Goal: Task Accomplishment & Management: Use online tool/utility

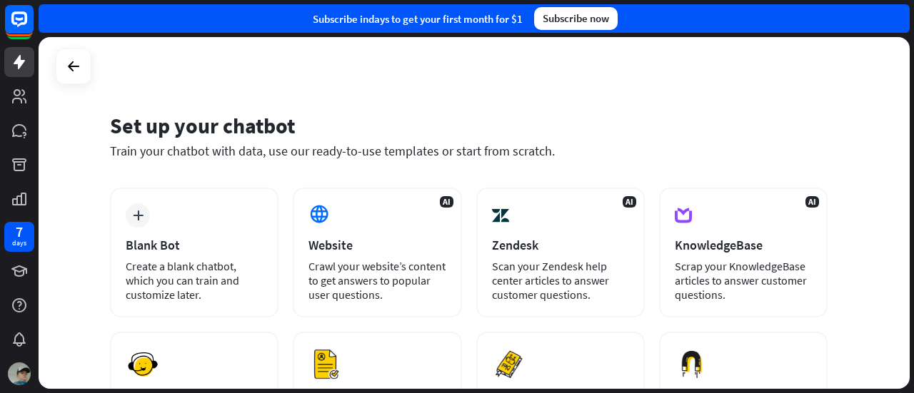
click at [351, 237] on div "Website" at bounding box center [376, 245] width 137 height 16
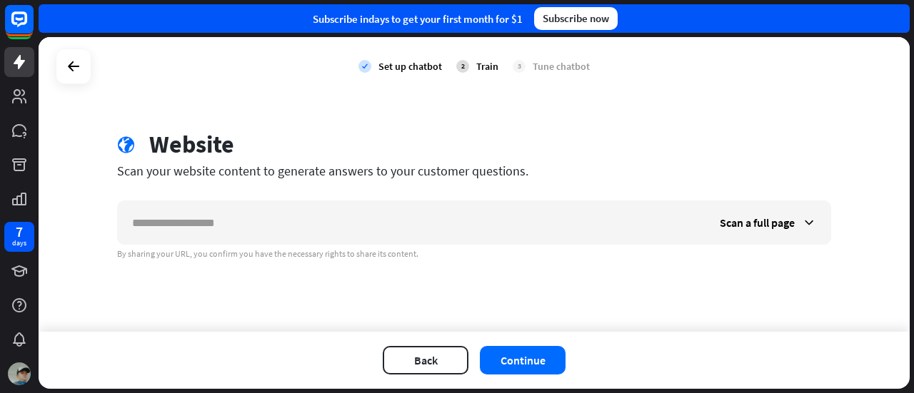
click at [351, 236] on input "text" at bounding box center [412, 222] width 588 height 43
type input "**********"
click at [547, 365] on button "Continue" at bounding box center [523, 360] width 86 height 29
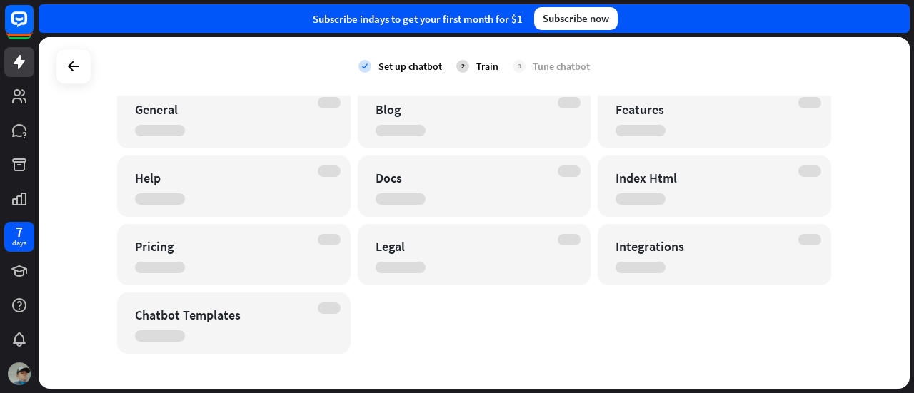
scroll to position [106, 0]
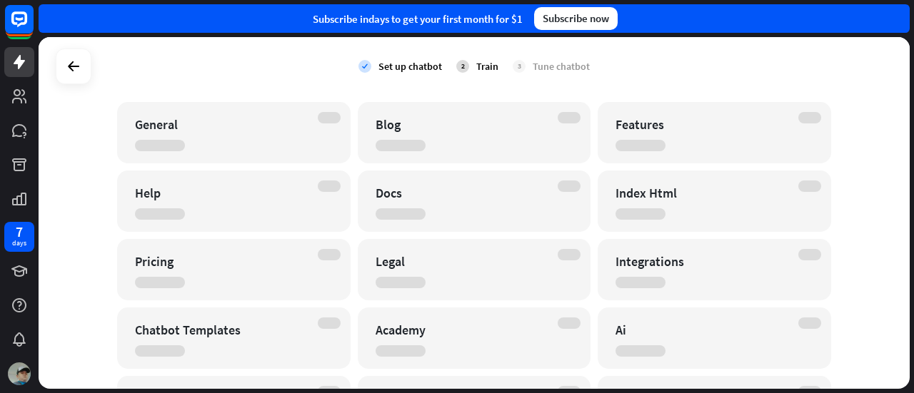
click at [412, 224] on div "Docs" at bounding box center [475, 201] width 234 height 61
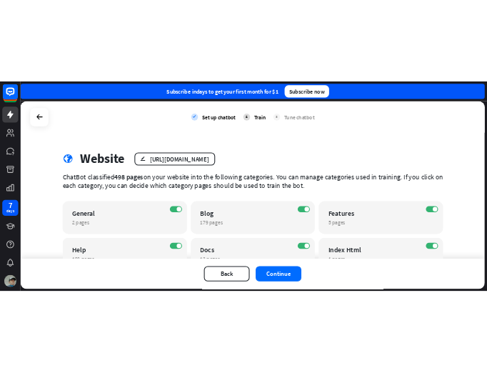
scroll to position [616, 0]
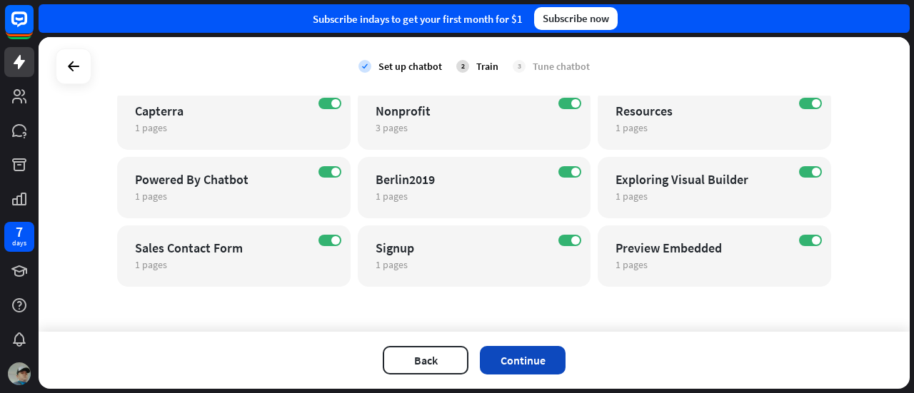
click at [541, 365] on button "Continue" at bounding box center [523, 360] width 86 height 29
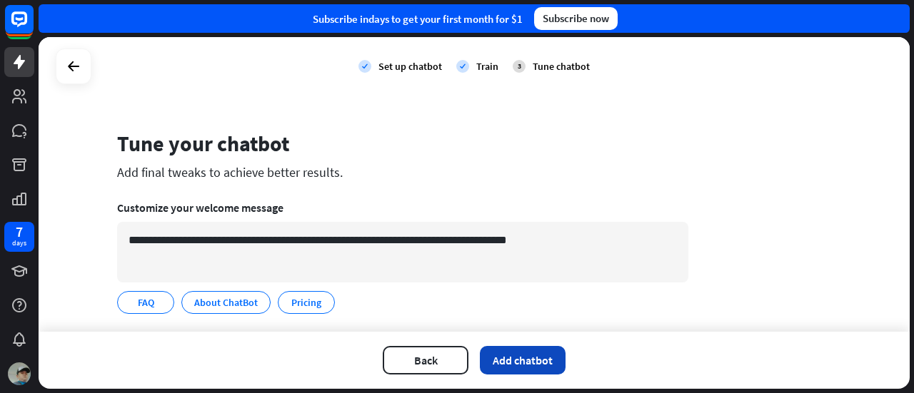
click at [497, 359] on button "Add chatbot" at bounding box center [523, 360] width 86 height 29
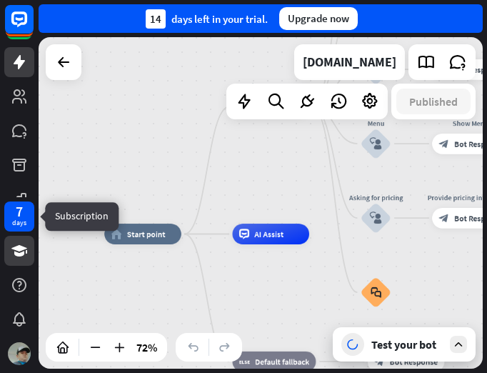
drag, startPoint x: 160, startPoint y: 191, endPoint x: 6, endPoint y: 238, distance: 161.1
click at [6, 238] on div "7 days close Product Help First steps Get started with ChatBot Help Center Foll…" at bounding box center [243, 186] width 487 height 373
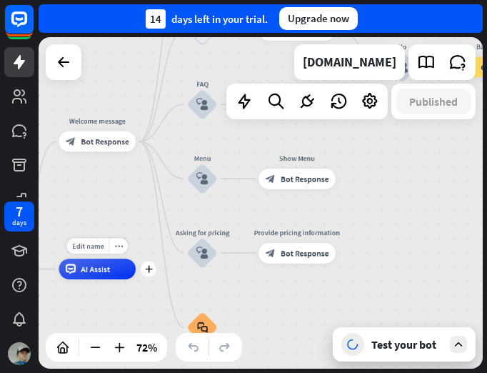
drag, startPoint x: 246, startPoint y: 209, endPoint x: 97, endPoint y: 292, distance: 170.1
click at [97, 292] on div "home_2 Start point Welcome message block_bot_response Bot Response About us blo…" at bounding box center [261, 202] width 444 height 331
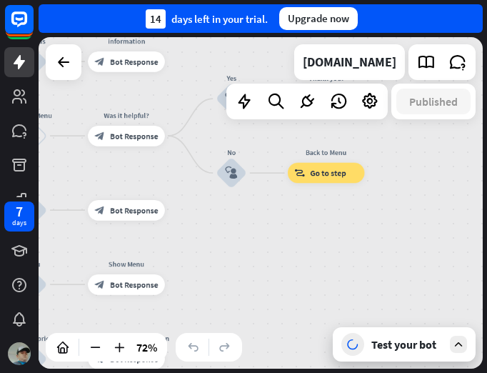
drag, startPoint x: 411, startPoint y: 209, endPoint x: 244, endPoint y: 258, distance: 174.7
click at [244, 258] on div "home_2 Start point Welcome message block_bot_response Bot Response About us blo…" at bounding box center [261, 202] width 444 height 331
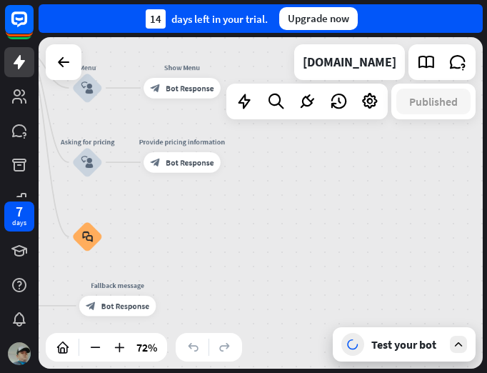
drag, startPoint x: 244, startPoint y: 226, endPoint x: 301, endPoint y: 1, distance: 232.8
click at [301, 1] on div "close Product Help First steps Get started with ChatBot Help Center Follow step…" at bounding box center [263, 186] width 448 height 373
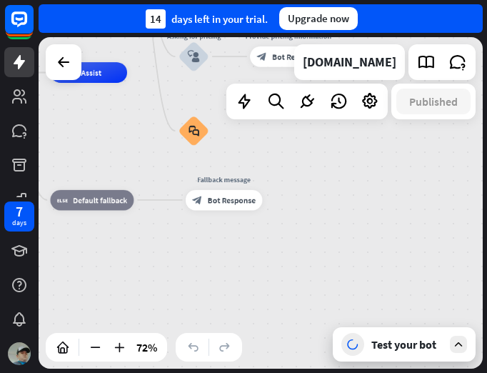
drag, startPoint x: 185, startPoint y: 239, endPoint x: 290, endPoint y: 162, distance: 129.8
click at [290, 162] on div "home_2 Start point Welcome message block_bot_response Bot Response About us blo…" at bounding box center [261, 202] width 444 height 331
click at [275, 199] on icon "plus" at bounding box center [275, 199] width 8 height 7
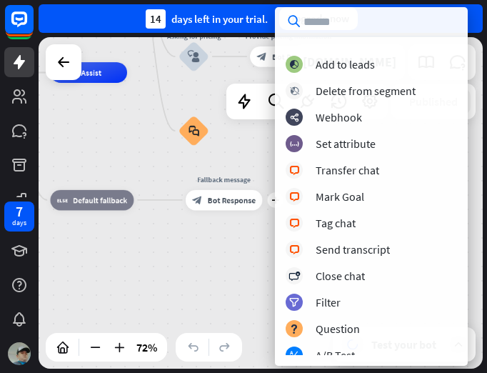
scroll to position [243, 0]
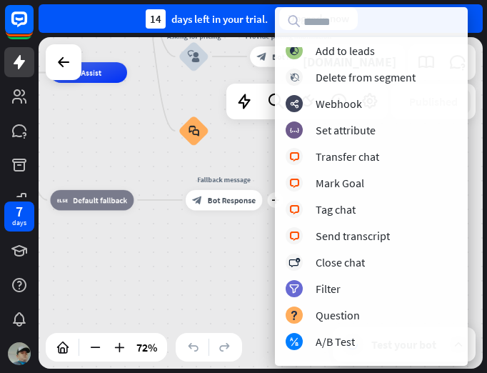
click at [346, 166] on div "block_user_input User Input block_faq FAQ block_attachment Attachment input blo…" at bounding box center [371, 201] width 193 height 308
click at [354, 162] on div "Transfer chat" at bounding box center [348, 156] width 64 height 14
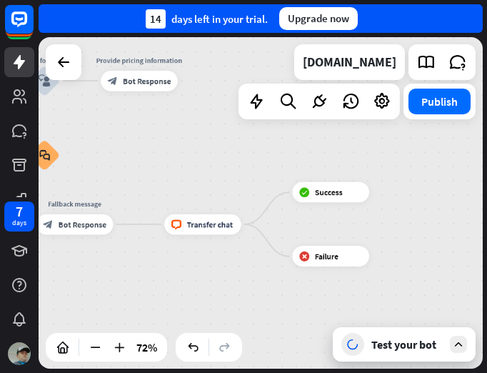
drag, startPoint x: 293, startPoint y: 241, endPoint x: 124, endPoint y: 275, distance: 172.7
click at [124, 275] on div "home_2 Start point Welcome message block_bot_response Bot Response About us blo…" at bounding box center [261, 202] width 444 height 331
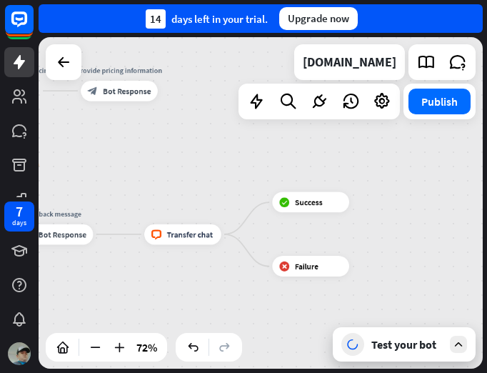
click at [460, 351] on div at bounding box center [458, 344] width 17 height 17
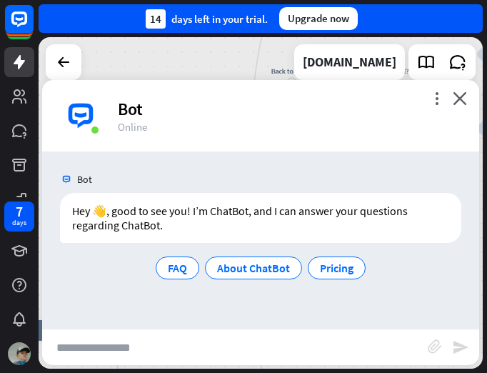
click at [214, 336] on input "text" at bounding box center [235, 347] width 386 height 36
type input "**"
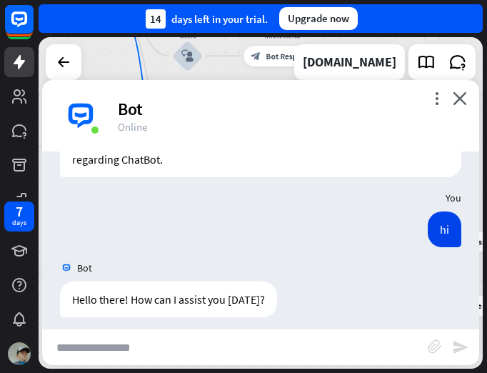
scroll to position [75, 0]
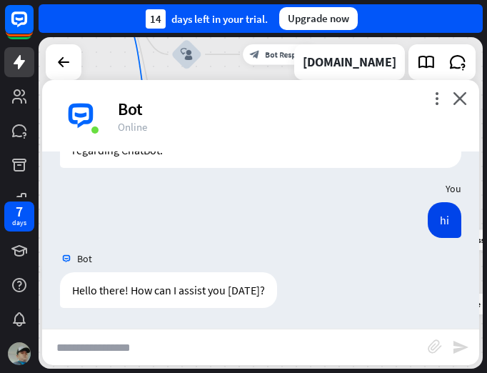
click at [110, 348] on input "text" at bounding box center [235, 347] width 386 height 36
type input "*"
type input "**********"
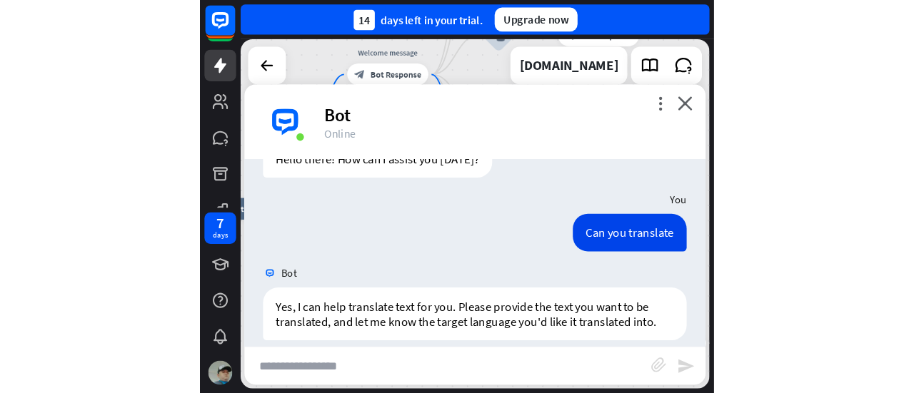
scroll to position [229, 0]
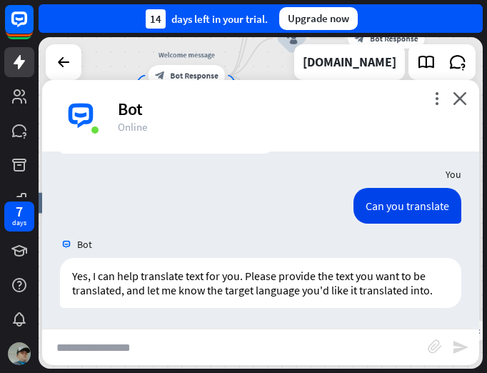
click at [453, 104] on div "Bot" at bounding box center [290, 109] width 344 height 22
click at [461, 91] on icon "close" at bounding box center [460, 98] width 14 height 14
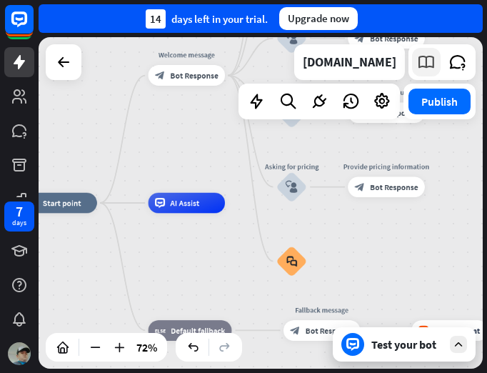
click at [423, 62] on icon at bounding box center [426, 62] width 19 height 19
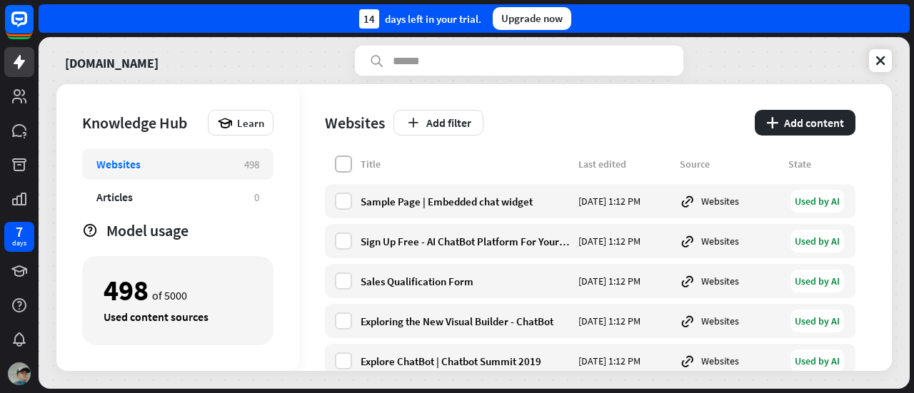
click at [348, 164] on label at bounding box center [343, 164] width 17 height 17
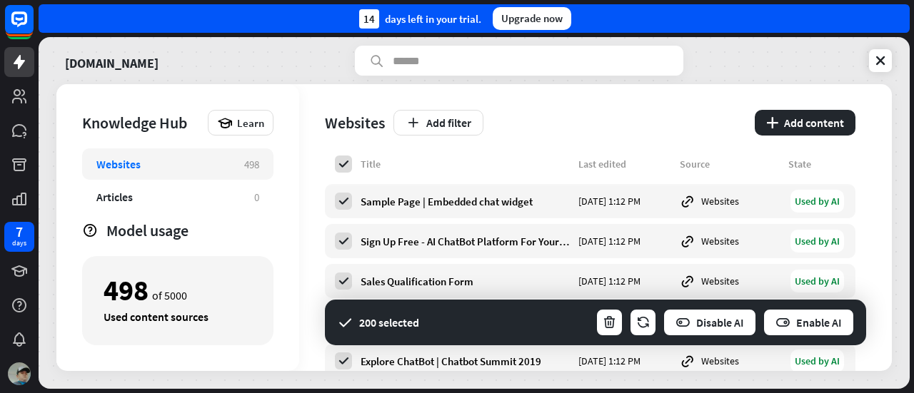
click at [560, 112] on div "Add filter" at bounding box center [569, 123] width 353 height 26
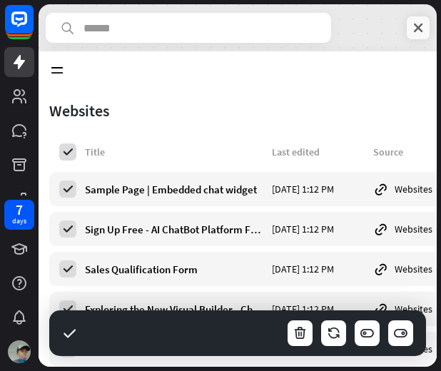
click at [410, 35] on link at bounding box center [418, 27] width 23 height 23
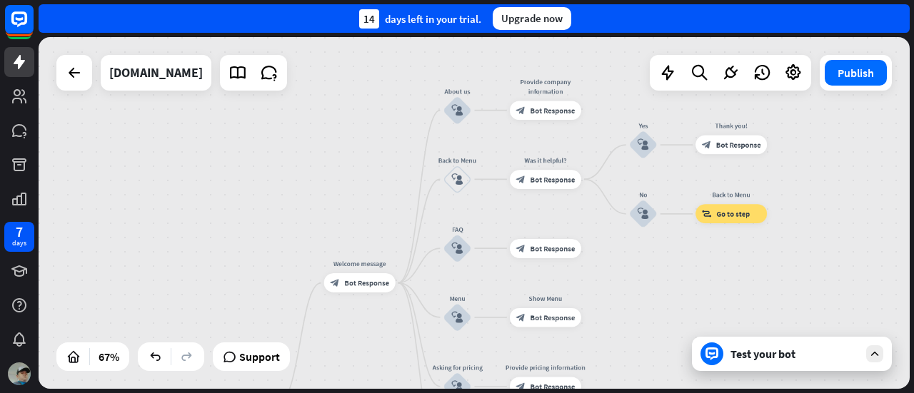
drag, startPoint x: 316, startPoint y: 156, endPoint x: 224, endPoint y: 331, distance: 197.7
click at [224, 331] on div "home_2 Start point Welcome message block_bot_response Bot Response About us blo…" at bounding box center [474, 213] width 871 height 352
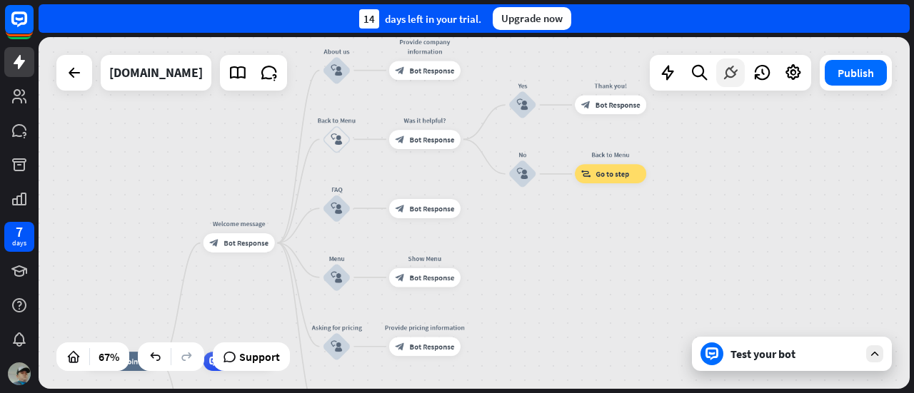
click at [730, 67] on icon at bounding box center [730, 73] width 19 height 19
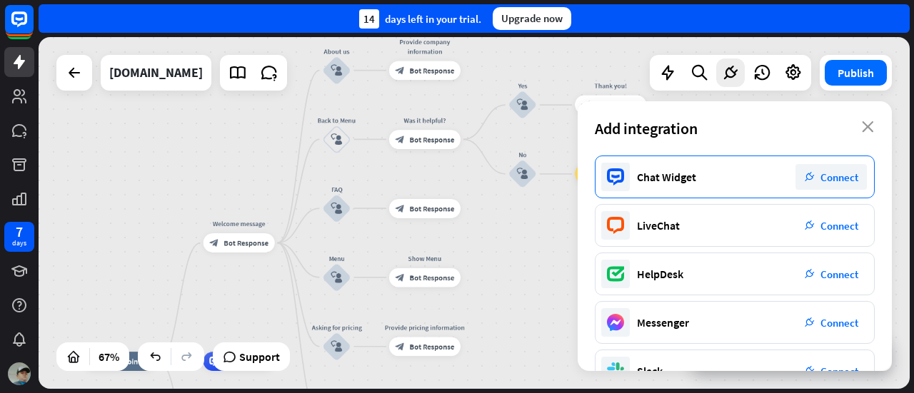
click at [850, 178] on span "Connect" at bounding box center [839, 178] width 38 height 14
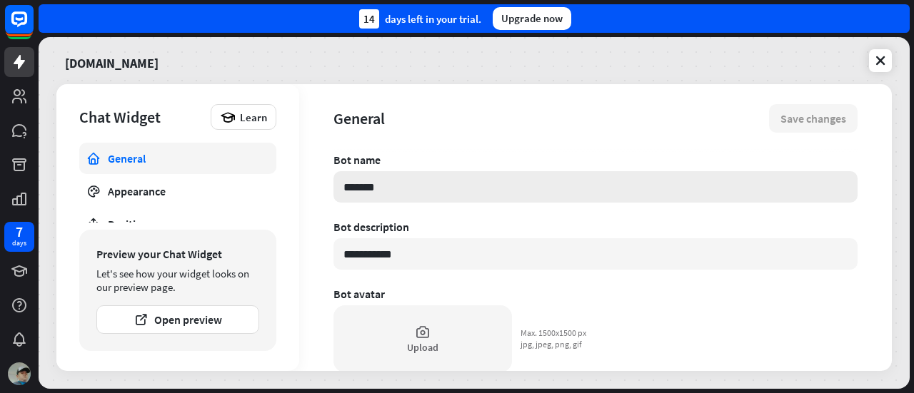
click at [683, 176] on input "*******" at bounding box center [595, 186] width 524 height 31
type textarea "*"
type input "*"
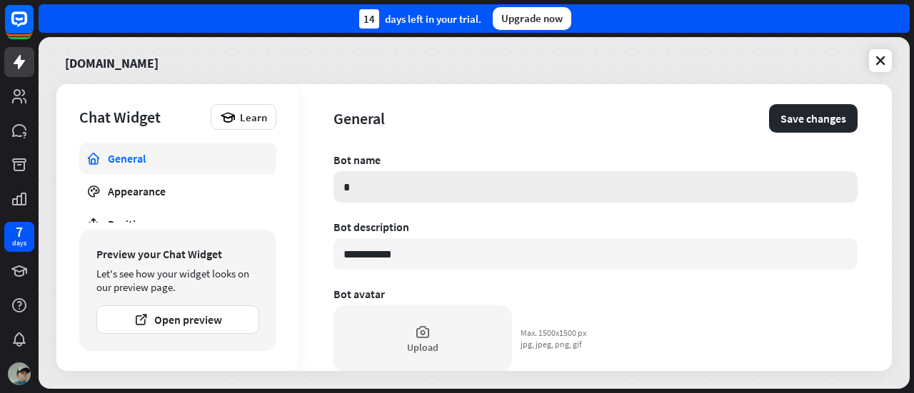
type textarea "*"
type input "**"
type textarea "*"
type input "***"
type textarea "*"
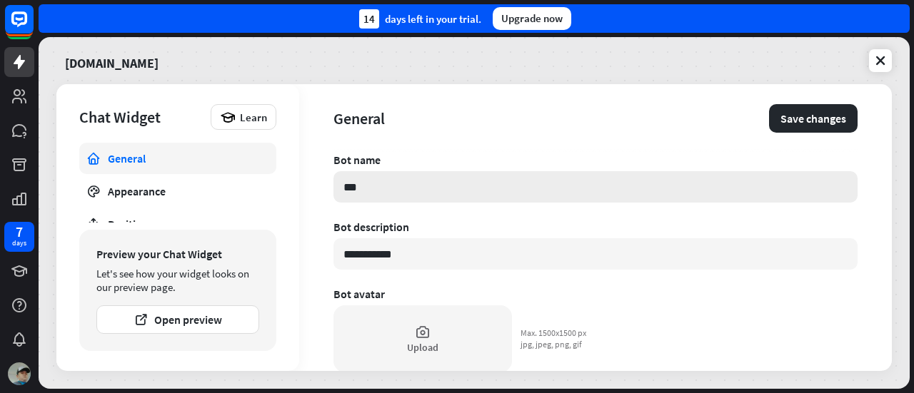
type input "**"
type textarea "*"
type input "*"
type textarea "*"
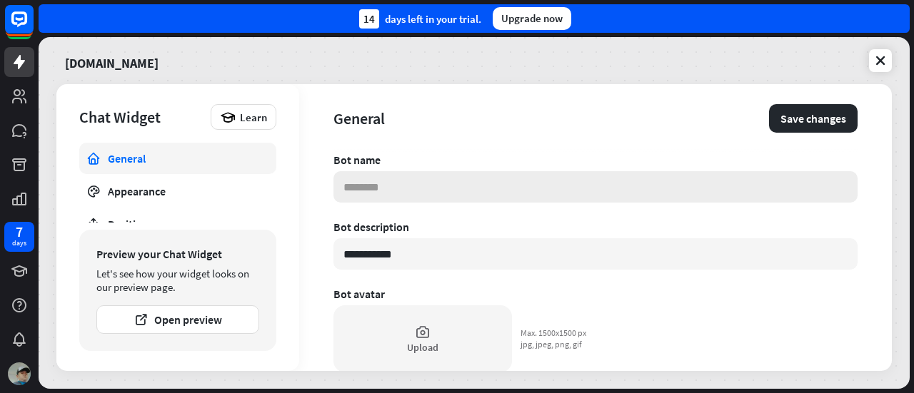
type input "*"
type textarea "*"
type input "**"
type textarea "*"
type input "*"
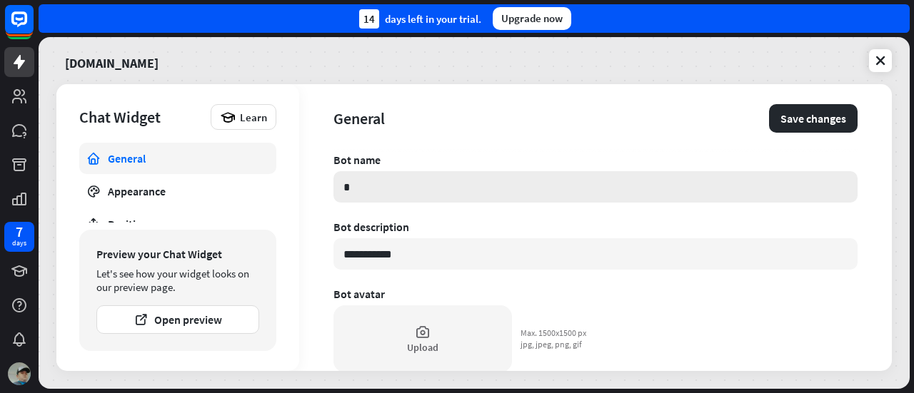
type textarea "*"
type input "*"
type textarea "*"
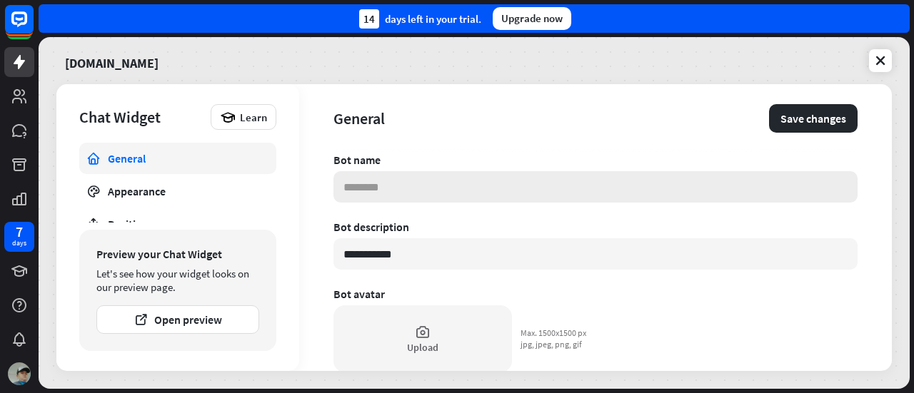
type input "*"
type textarea "*"
type input "**"
type textarea "*"
type input "***"
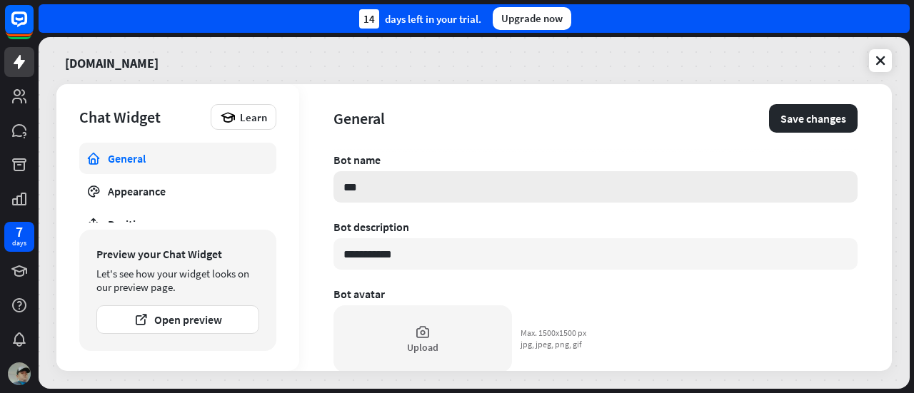
type textarea "*"
type input "****"
click at [807, 106] on button "Save changes" at bounding box center [813, 118] width 89 height 29
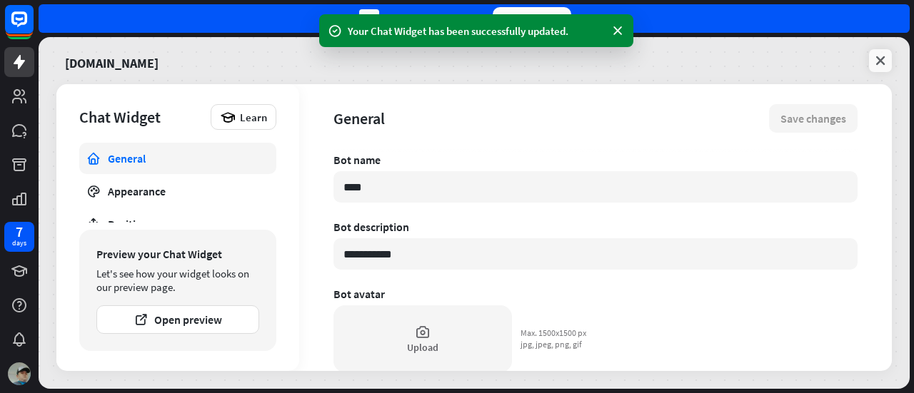
click at [882, 61] on icon at bounding box center [880, 61] width 14 height 14
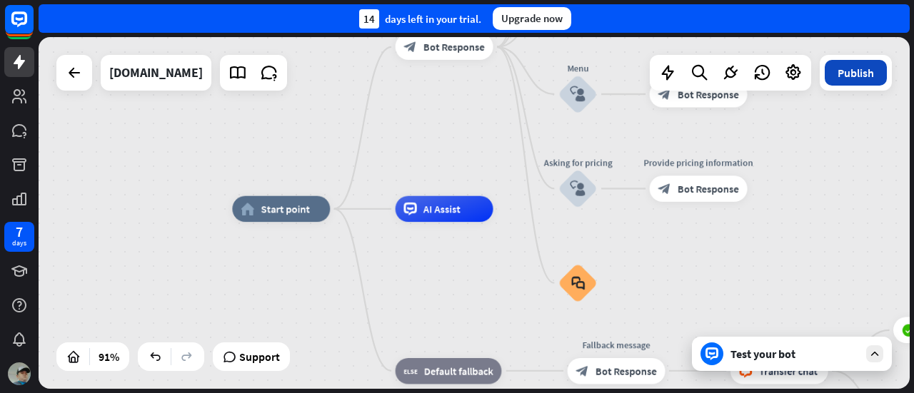
click at [843, 78] on button "Publish" at bounding box center [856, 73] width 62 height 26
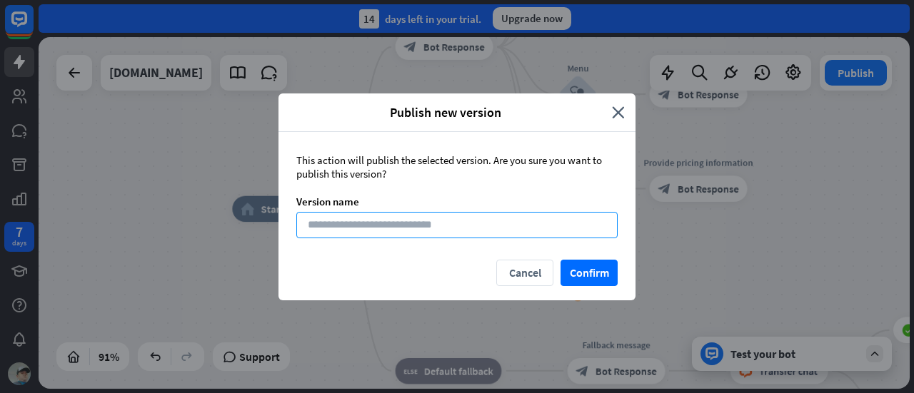
click at [541, 226] on input at bounding box center [456, 225] width 321 height 26
type input "**********"
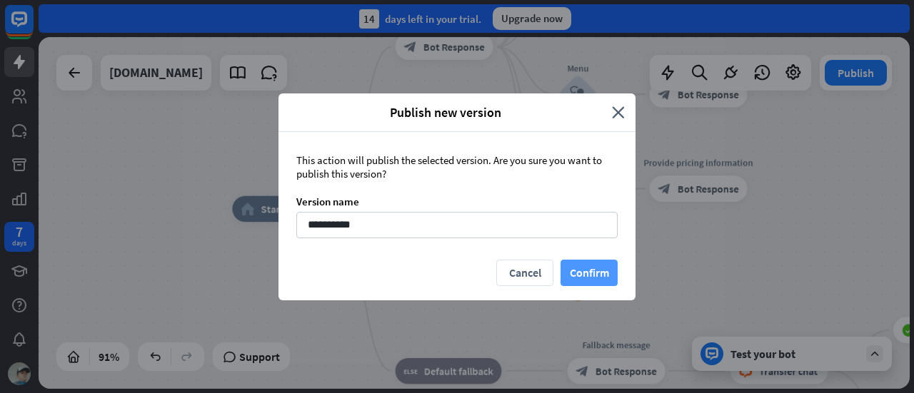
click at [584, 275] on button "Confirm" at bounding box center [589, 273] width 57 height 26
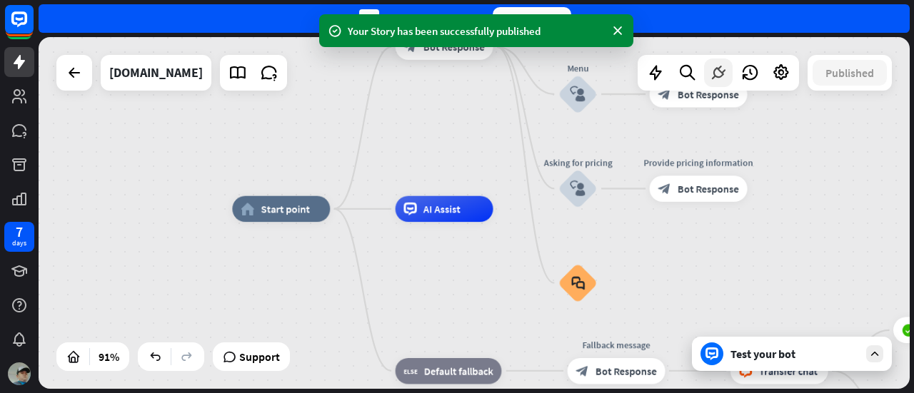
click at [713, 78] on icon at bounding box center [718, 73] width 19 height 19
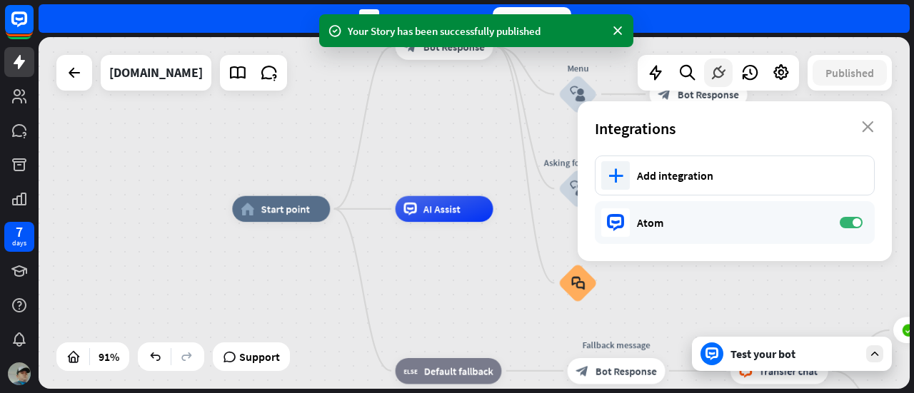
click at [713, 78] on icon at bounding box center [718, 73] width 19 height 19
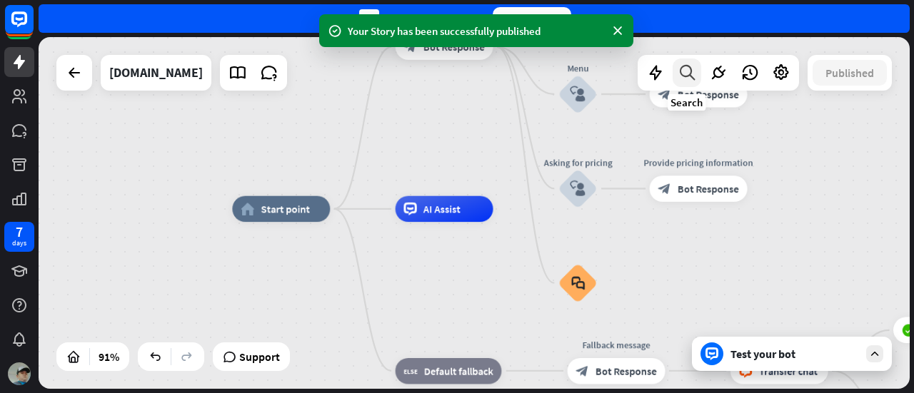
click at [694, 84] on div at bounding box center [687, 73] width 29 height 29
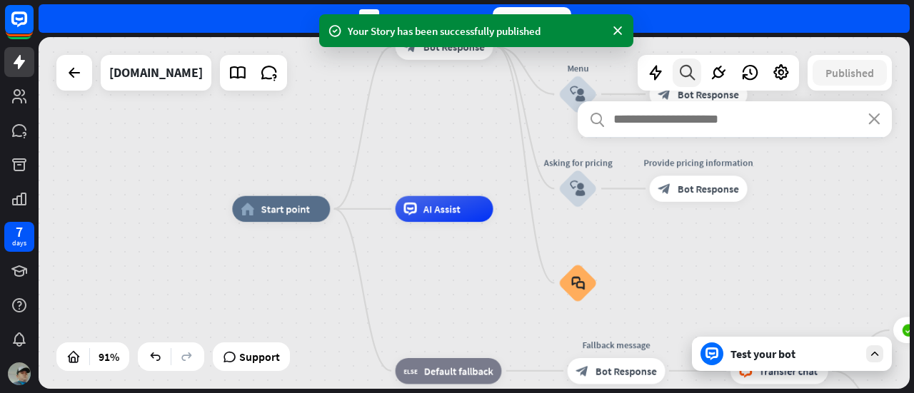
click at [694, 84] on div at bounding box center [687, 73] width 29 height 29
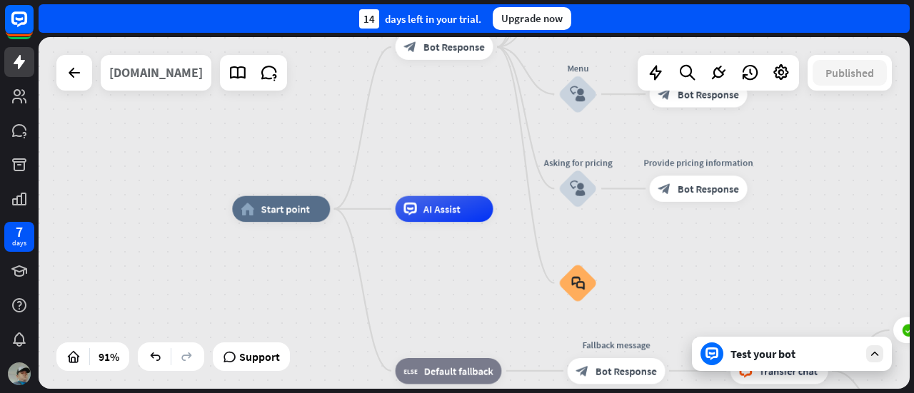
click at [154, 74] on div "[DOMAIN_NAME]" at bounding box center [156, 73] width 94 height 36
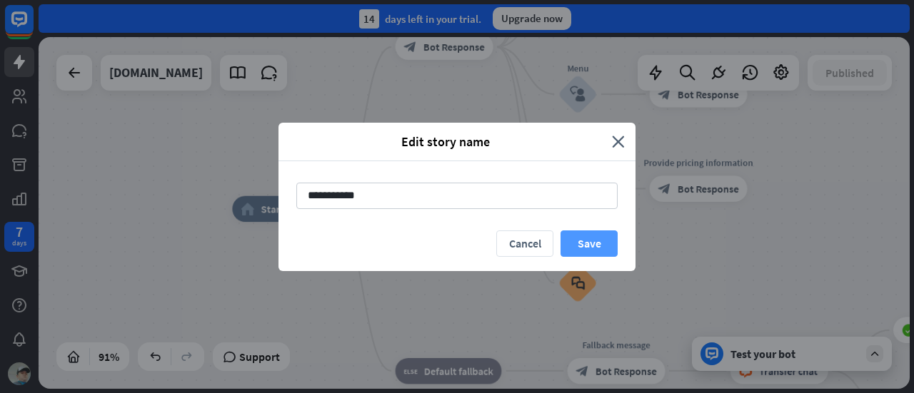
click at [598, 245] on button "Save" at bounding box center [589, 244] width 57 height 26
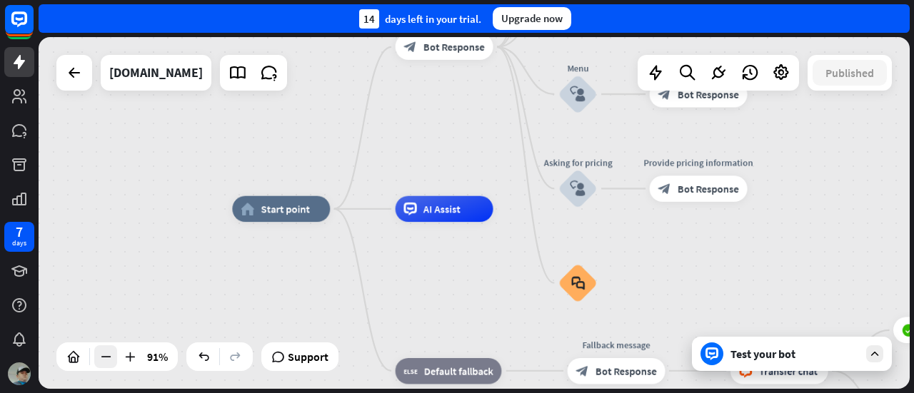
click at [108, 362] on icon at bounding box center [106, 357] width 14 height 14
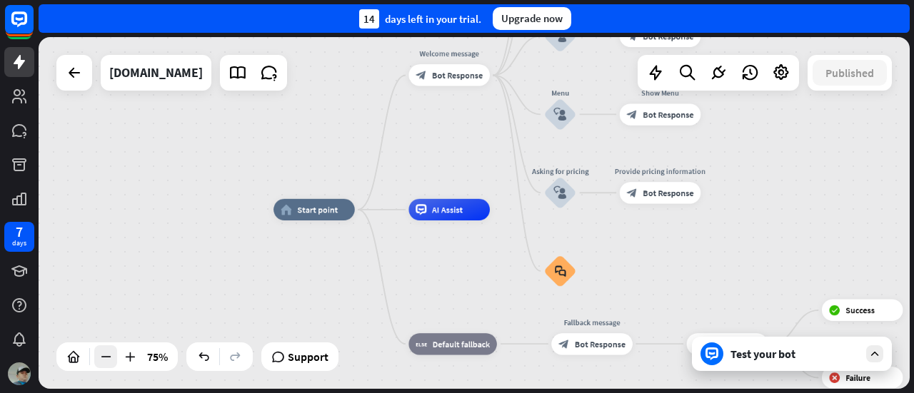
click at [108, 362] on icon at bounding box center [106, 357] width 14 height 14
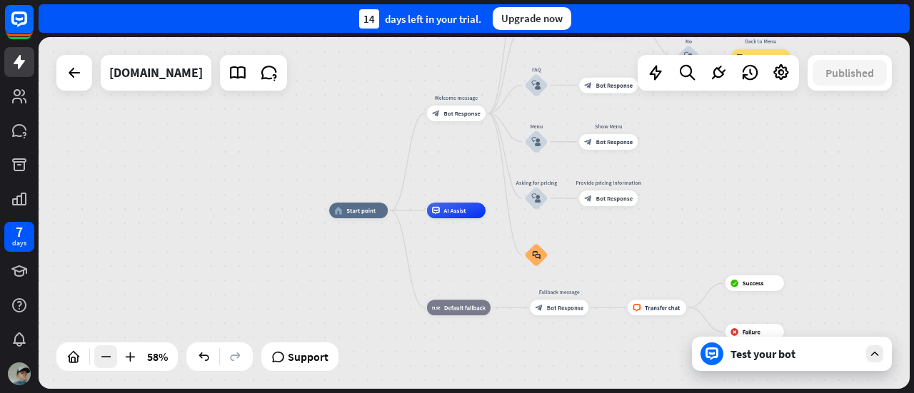
click at [108, 362] on icon at bounding box center [106, 357] width 14 height 14
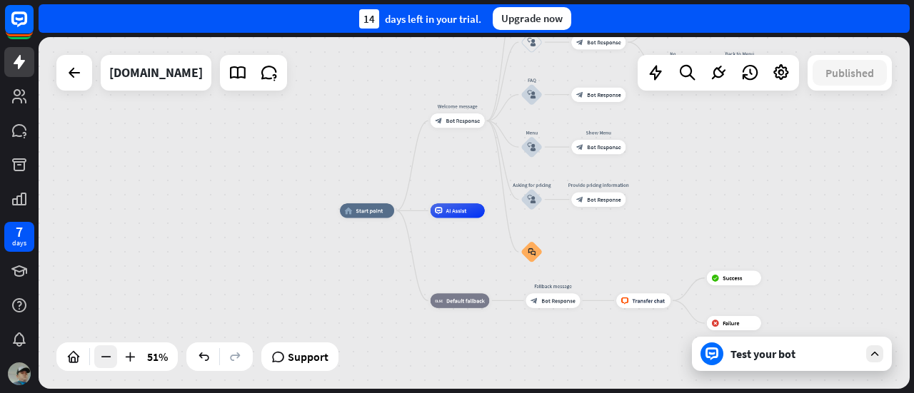
click at [108, 362] on icon at bounding box center [106, 357] width 14 height 14
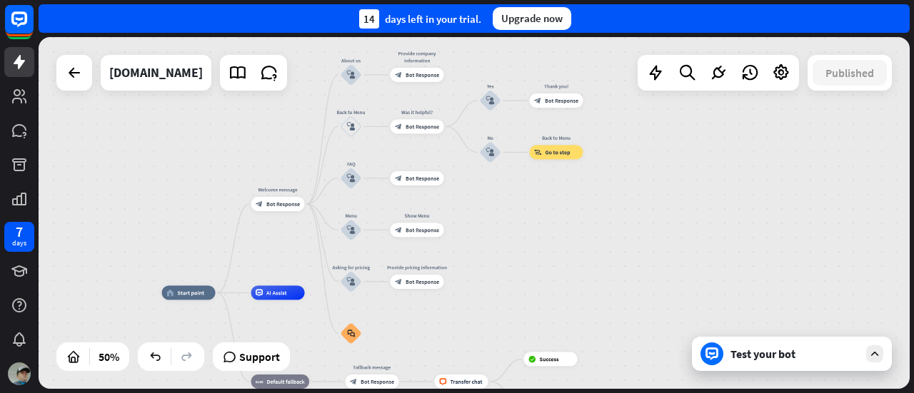
drag, startPoint x: 294, startPoint y: 244, endPoint x: 111, endPoint y: 328, distance: 201.9
click at [111, 328] on div "home_2 Start point Welcome message block_bot_response Bot Response About us blo…" at bounding box center [474, 213] width 871 height 352
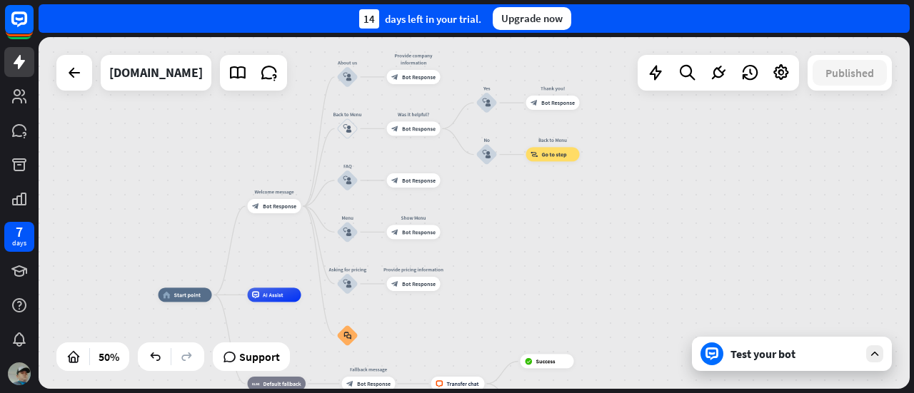
drag, startPoint x: 462, startPoint y: 264, endPoint x: 353, endPoint y: 318, distance: 122.3
click at [353, 318] on div "home_2 Start point Welcome message block_bot_response Bot Response About us blo…" at bounding box center [474, 213] width 871 height 352
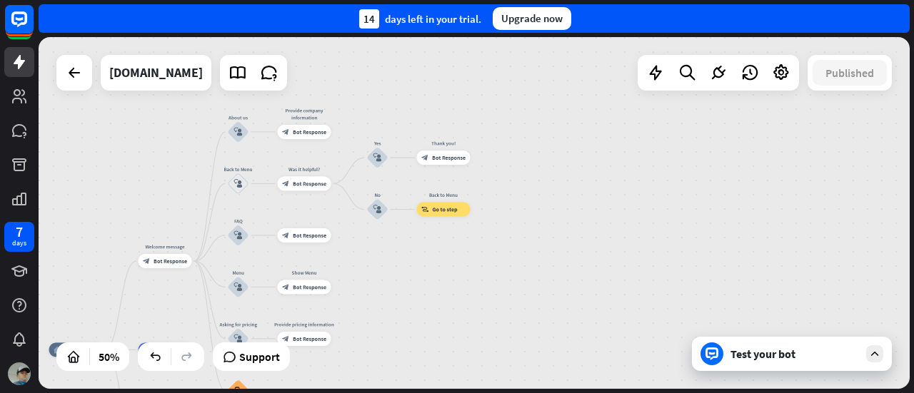
click at [803, 355] on div "Test your bot" at bounding box center [795, 354] width 129 height 14
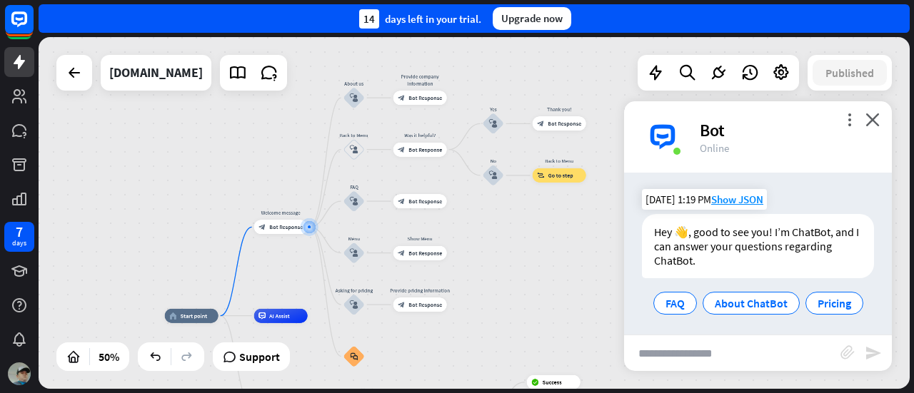
scroll to position [4, 0]
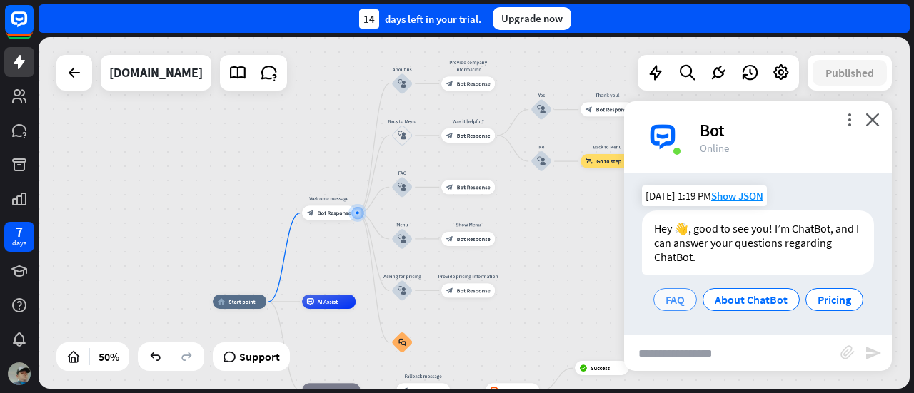
click at [666, 303] on span "FAQ" at bounding box center [675, 300] width 19 height 14
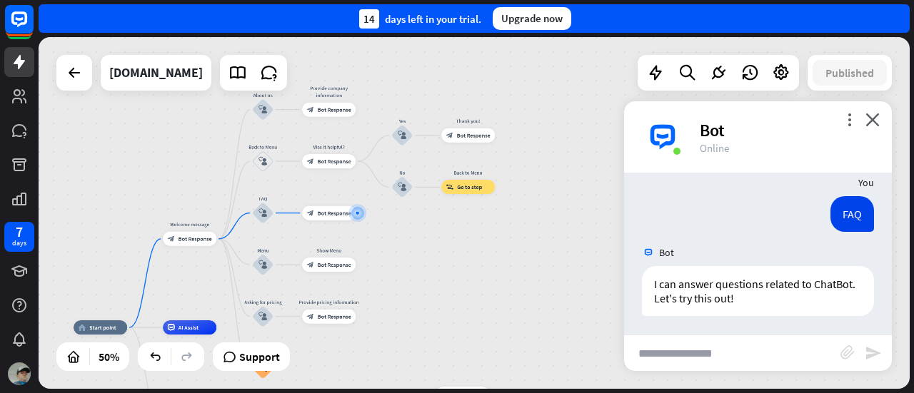
scroll to position [119, 0]
click at [678, 342] on input "text" at bounding box center [732, 354] width 216 height 36
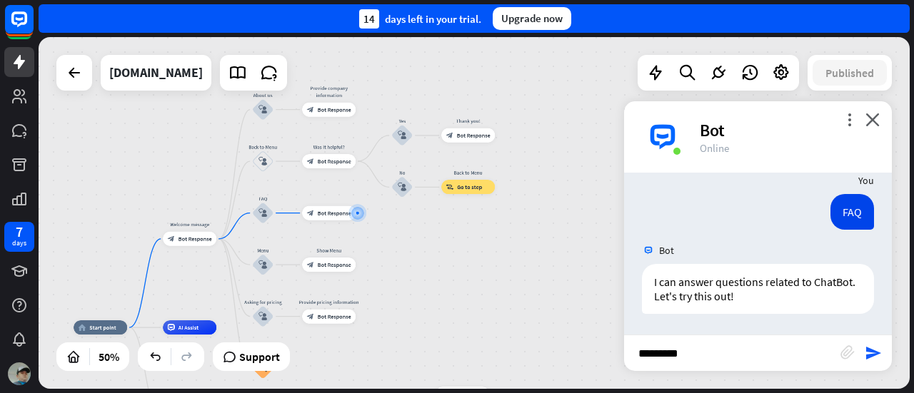
type input "**********"
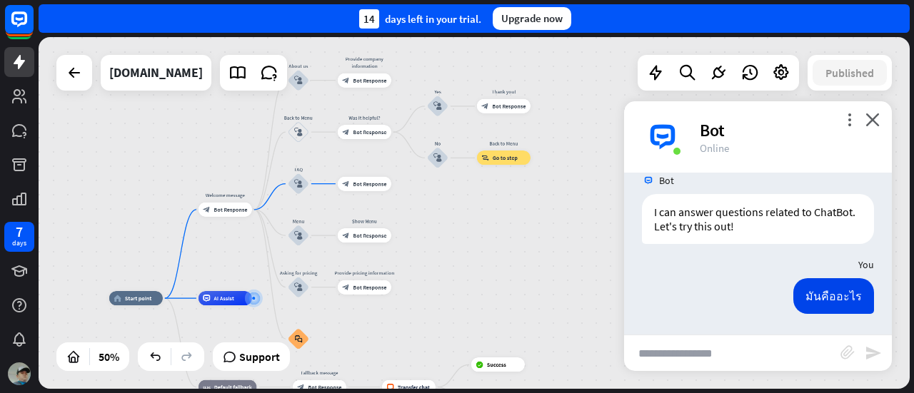
scroll to position [651, 0]
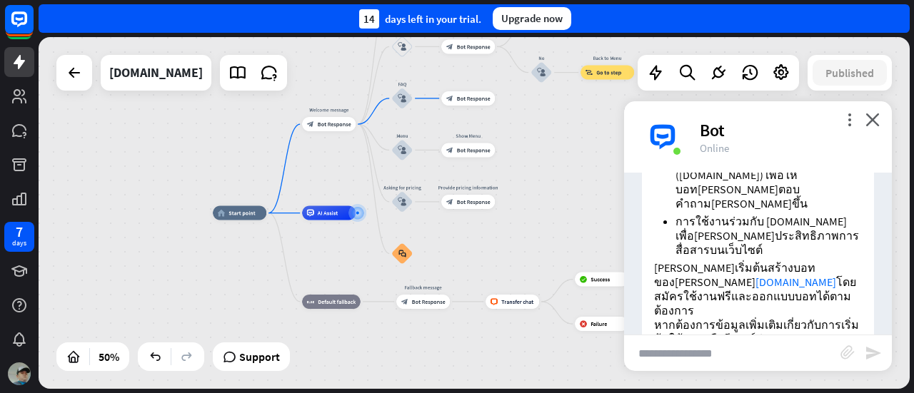
drag, startPoint x: 663, startPoint y: 219, endPoint x: 656, endPoint y: 199, distance: 21.2
click at [656, 199] on ul "การสร้างบอทที่ตอบ[PERSON_NAME]อัตโนมัติตามคำถามหรือคำสั่งของผู้ใช้ การตั้งค่าโต…" at bounding box center [758, 143] width 208 height 229
drag, startPoint x: 646, startPoint y: 202, endPoint x: 741, endPoint y: 199, distance: 95.7
click at [741, 199] on div "ChatBot คือแพลตฟอร์มที่ช่วยให้คุณสร้างบอทสนทนาอัตโนมัติสำหรับเว็บไซต์หรือช่องทา…" at bounding box center [758, 129] width 232 height 486
click at [838, 214] on li "การใช้งานร่วมกับ [DOMAIN_NAME] เพื่อ[PERSON_NAME]ประสิทธิภาพการสื่อสารบนเว็บไซต์" at bounding box center [769, 235] width 186 height 43
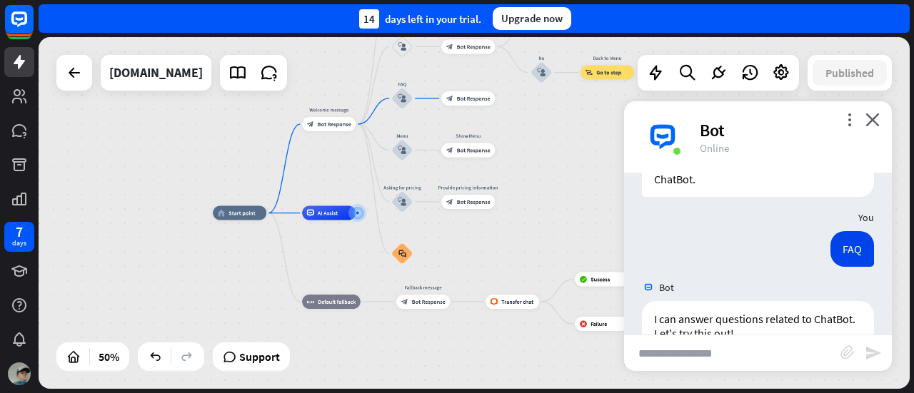
scroll to position [79, 0]
click at [848, 118] on icon "more_vert" at bounding box center [850, 120] width 14 height 14
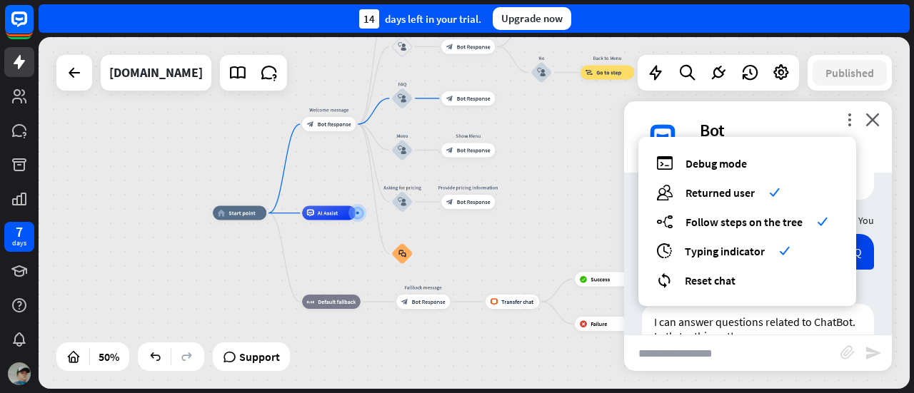
click at [839, 119] on div "more_vert debug Debug mode users Returned user check builder_tree Follow steps …" at bounding box center [758, 136] width 268 height 71
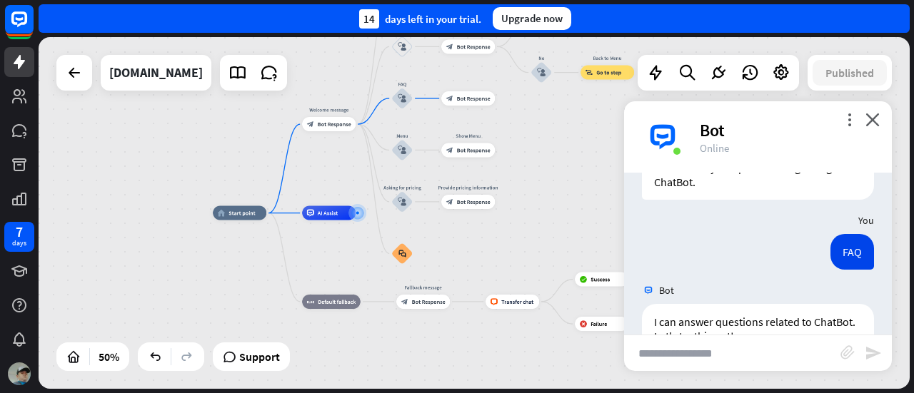
click at [838, 119] on div "Bot" at bounding box center [787, 130] width 175 height 22
click at [847, 121] on icon "more_vert" at bounding box center [850, 120] width 14 height 14
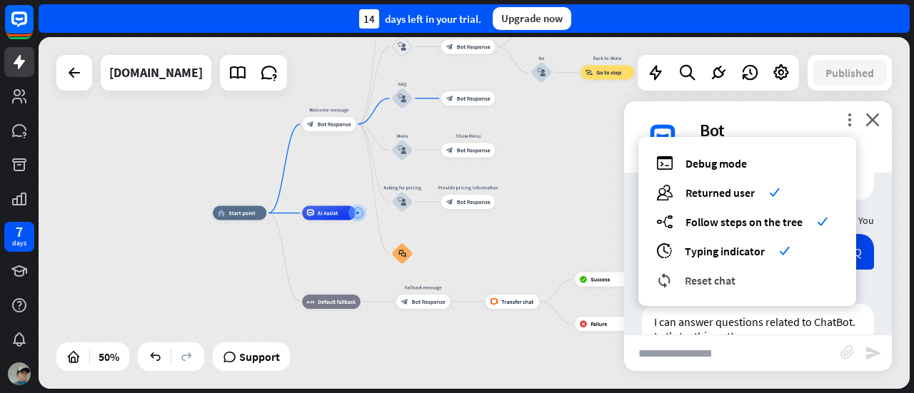
click at [763, 276] on div "reset_chat Reset chat" at bounding box center [747, 280] width 182 height 16
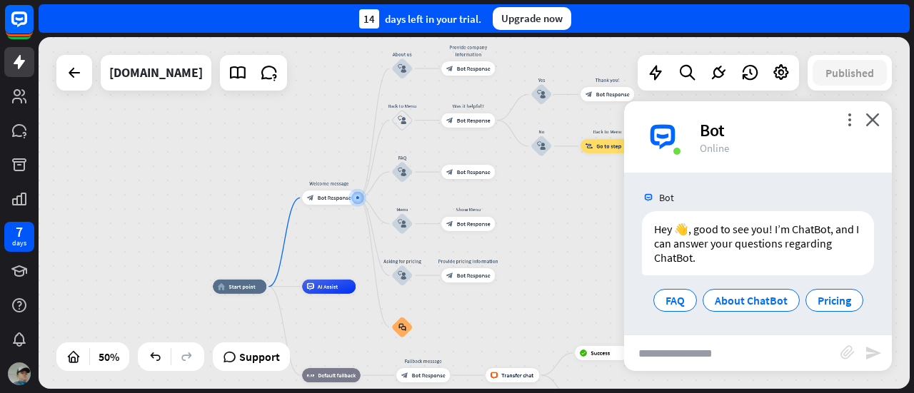
scroll to position [4, 0]
click at [612, 237] on div "home_2 Start point Welcome message block_bot_response Bot Response About us blo…" at bounding box center [474, 213] width 871 height 352
click at [695, 362] on input "text" at bounding box center [732, 354] width 216 height 36
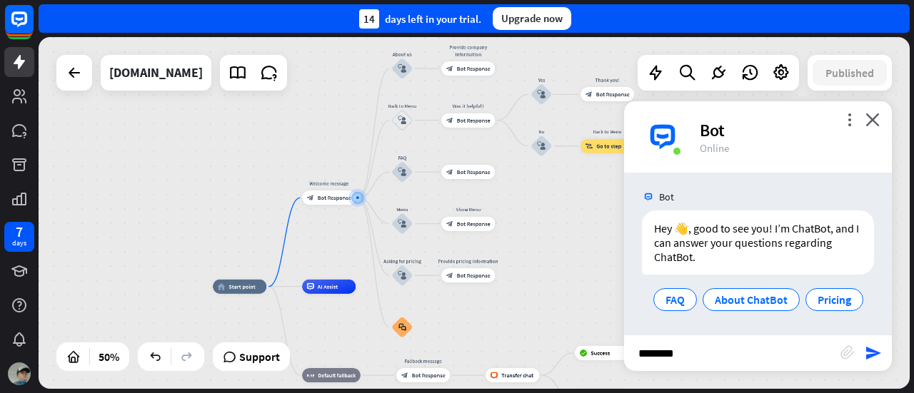
type input "*********"
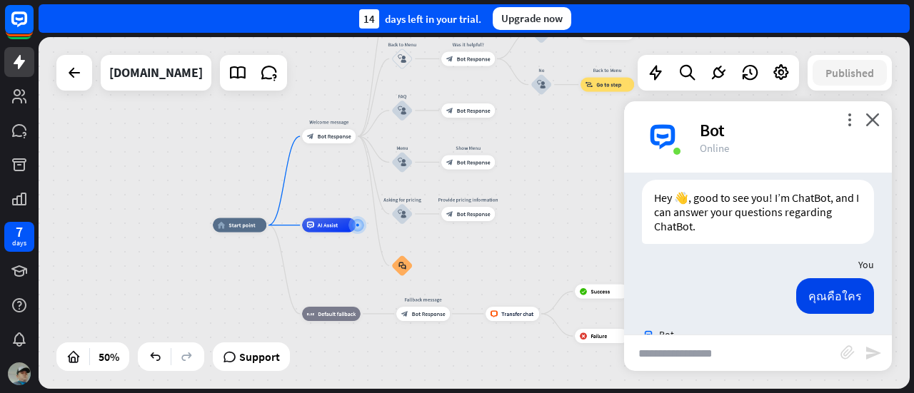
scroll to position [383, 0]
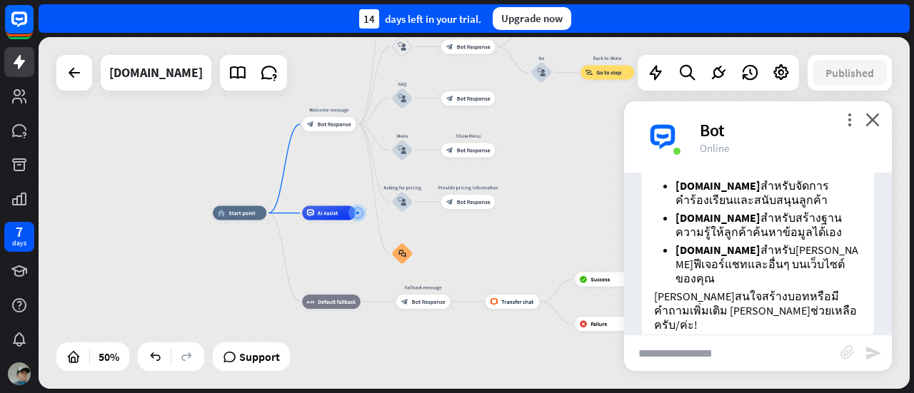
click at [646, 232] on div "สวัสดีครับ/ค่ะ! ผม/ฉันคือผู้ช่วยจาก [DOMAIN_NAME] แพลตฟอร์มที่ช่วยให้คุณสร้างบอ…" at bounding box center [758, 171] width 232 height 343
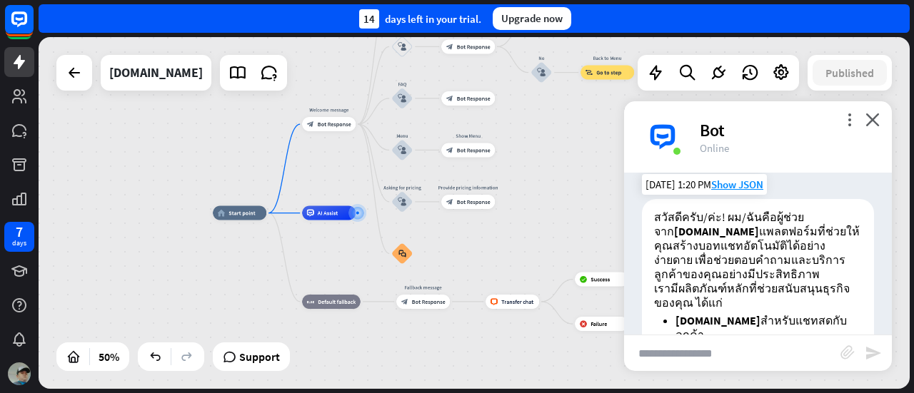
scroll to position [185, 0]
click at [656, 364] on input "text" at bounding box center [732, 354] width 216 height 36
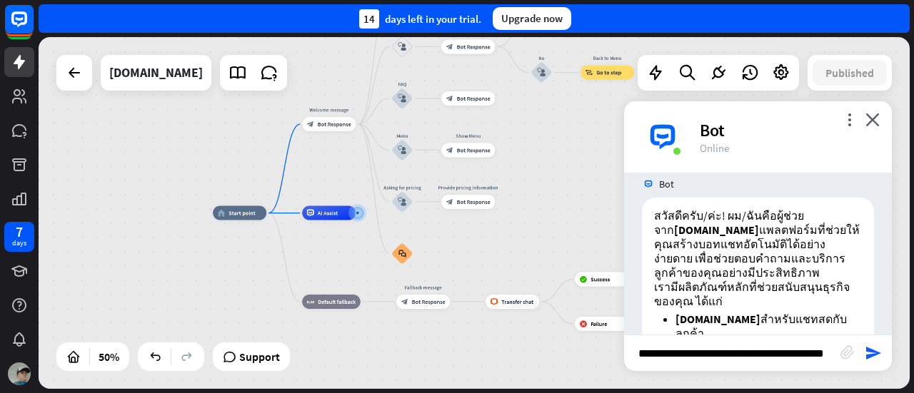
type input "**********"
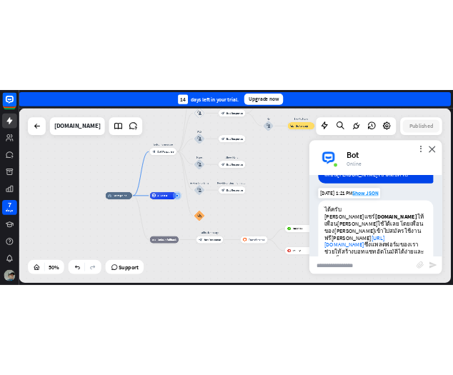
scroll to position [617, 0]
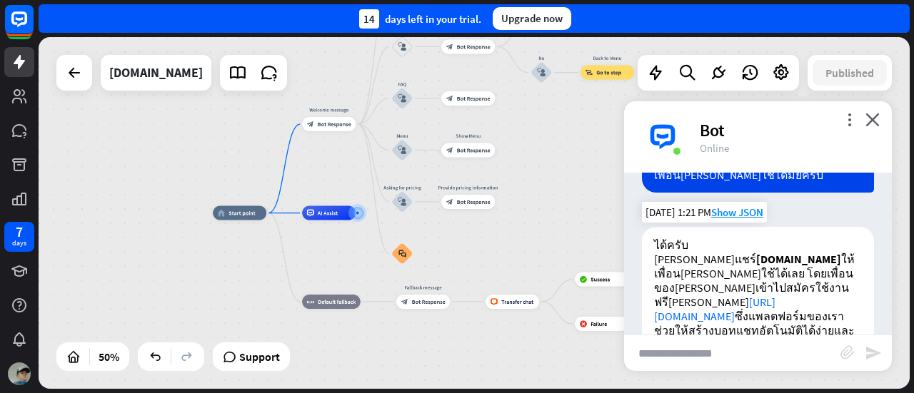
drag, startPoint x: 650, startPoint y: 264, endPoint x: 777, endPoint y: 261, distance: 127.1
click at [777, 261] on div "ได้ครับ [PERSON_NAME]แชร์ [DOMAIN_NAME] ให้เพื่อน[PERSON_NAME]ใช้ได้เลย โดยเพื่…" at bounding box center [758, 345] width 232 height 236
drag, startPoint x: 777, startPoint y: 261, endPoint x: 646, endPoint y: 283, distance: 132.7
click at [646, 283] on div "ได้ครับ [PERSON_NAME]แชร์ [DOMAIN_NAME] ให้เพื่อน[PERSON_NAME]ใช้ได้เลย โดยเพื่…" at bounding box center [758, 345] width 232 height 236
drag, startPoint x: 653, startPoint y: 254, endPoint x: 774, endPoint y: 259, distance: 120.8
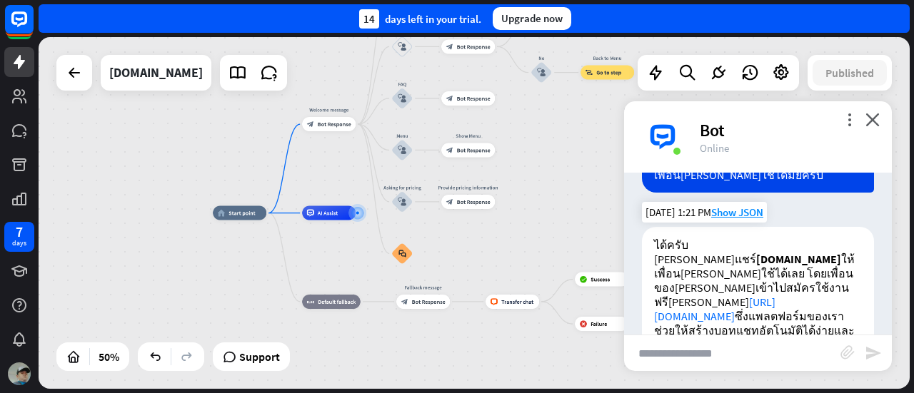
click at [774, 259] on div "ได้ครับ [PERSON_NAME]แชร์ [DOMAIN_NAME] ให้เพื่อน[PERSON_NAME]ใช้ได้เลย โดยเพื่…" at bounding box center [758, 345] width 232 height 236
copy link "[URL][DOMAIN_NAME]"
click at [504, 204] on icon "plus" at bounding box center [504, 201] width 6 height 5
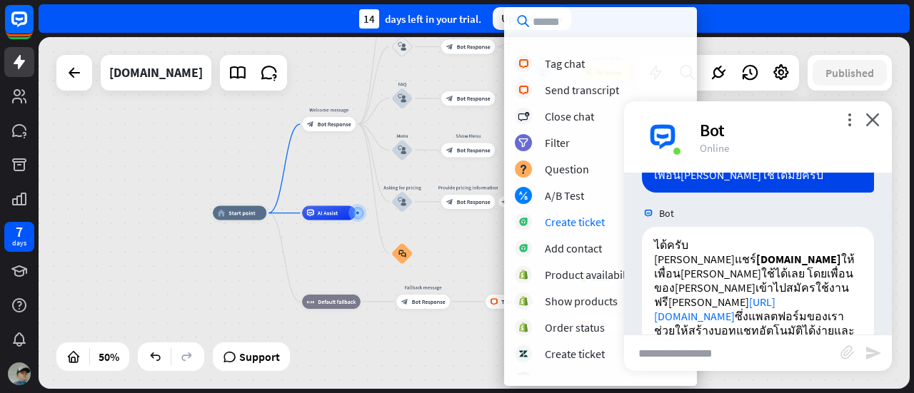
scroll to position [454, 0]
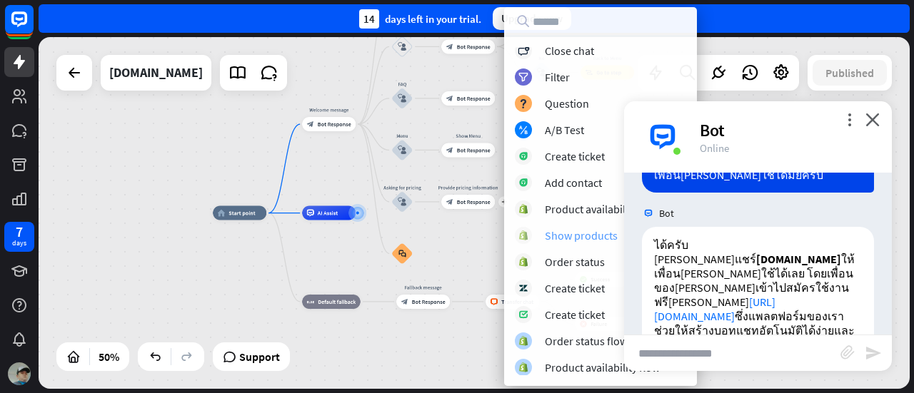
click at [558, 234] on div "Show products" at bounding box center [581, 236] width 73 height 14
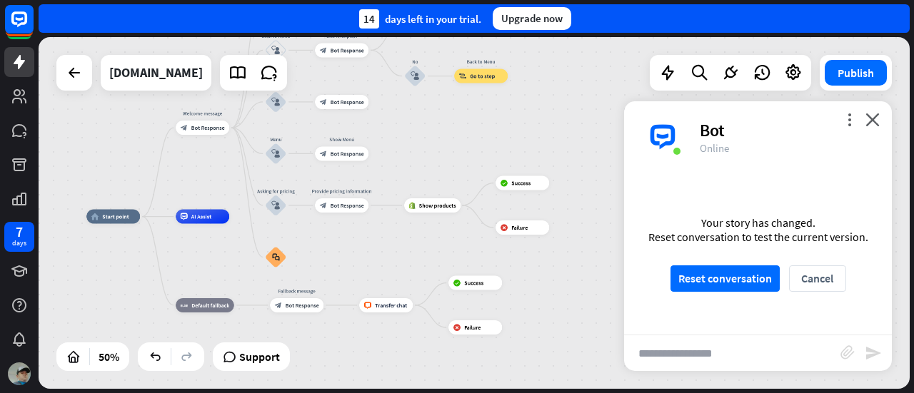
drag, startPoint x: 559, startPoint y: 240, endPoint x: 341, endPoint y: 245, distance: 217.9
click at [341, 245] on div "home_2 Start point Welcome message block_bot_response Bot Response About us blo…" at bounding box center [304, 305] width 436 height 176
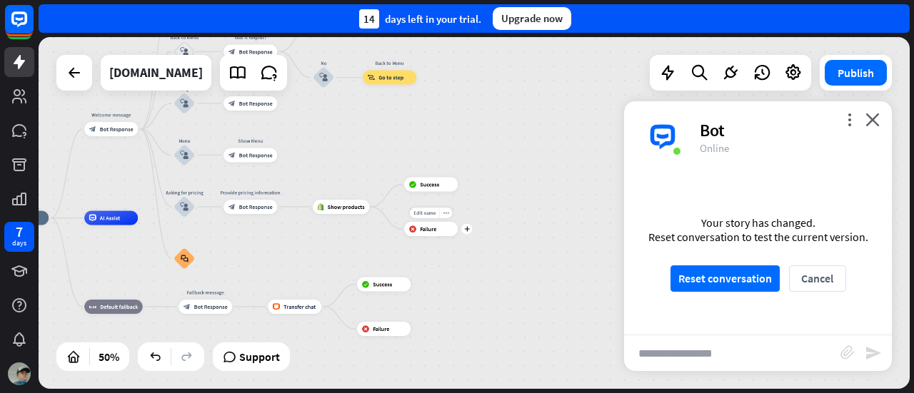
click at [418, 234] on div "block_failure Failure" at bounding box center [431, 229] width 54 height 14
click at [444, 215] on icon "more_horiz" at bounding box center [446, 214] width 6 height 6
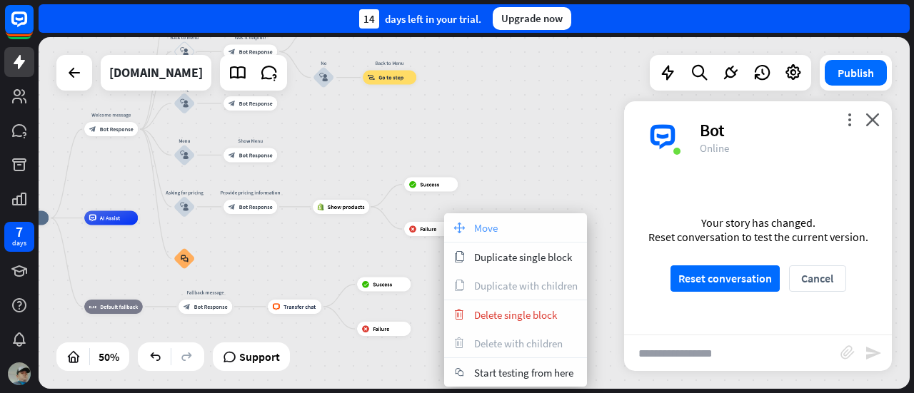
drag, startPoint x: 490, startPoint y: 218, endPoint x: 451, endPoint y: 221, distance: 38.7
click at [451, 221] on div "move_block Move" at bounding box center [515, 228] width 143 height 29
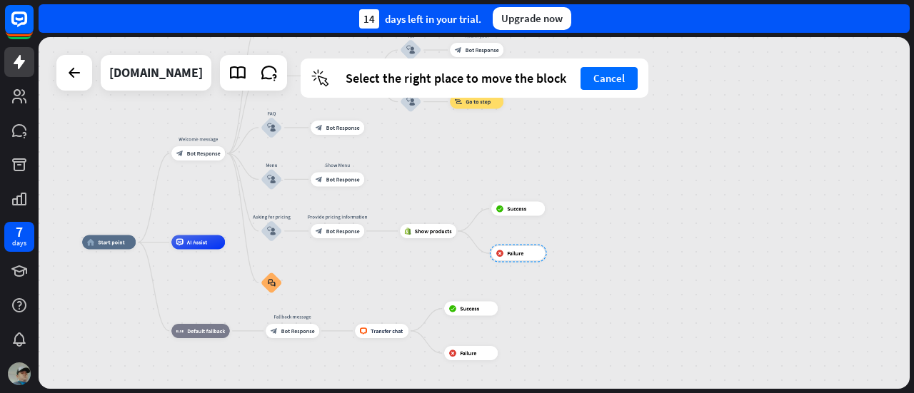
drag, startPoint x: 441, startPoint y: 231, endPoint x: 528, endPoint y: 255, distance: 90.4
click at [528, 255] on div at bounding box center [518, 254] width 57 height 18
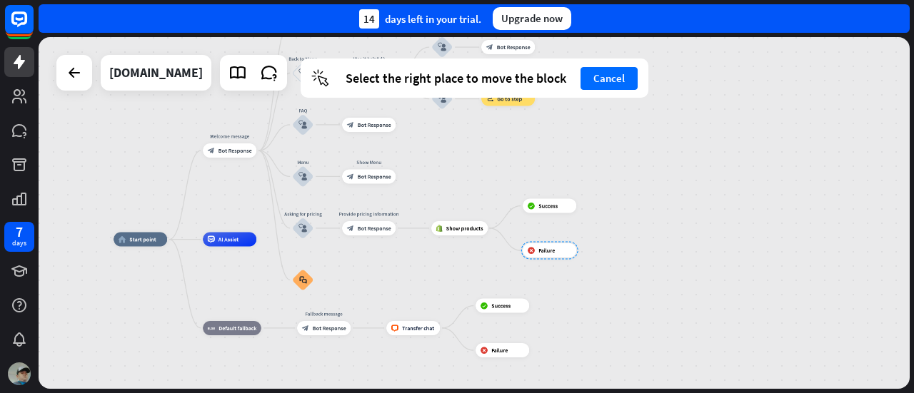
drag, startPoint x: 528, startPoint y: 255, endPoint x: 558, endPoint y: 253, distance: 29.4
click at [558, 253] on div at bounding box center [549, 251] width 57 height 18
click at [558, 253] on div at bounding box center [547, 252] width 57 height 18
click at [661, 257] on div "home_2 Start point Welcome message block_bot_response Bot Response About us blo…" at bounding box center [474, 213] width 871 height 352
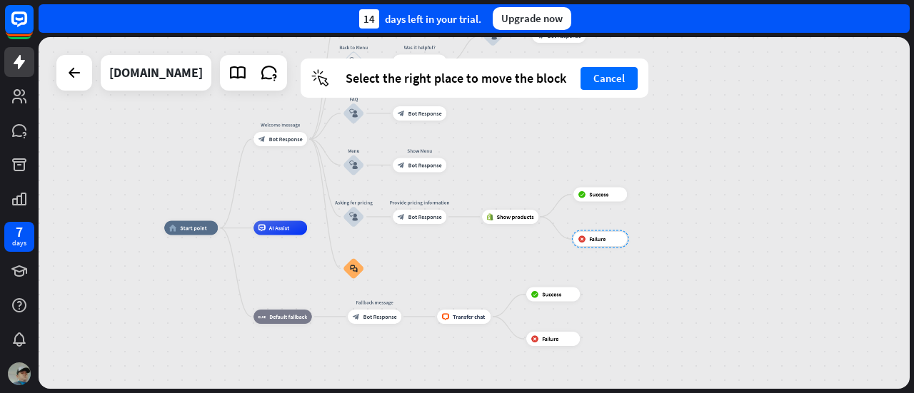
drag, startPoint x: 567, startPoint y: 251, endPoint x: 618, endPoint y: 239, distance: 52.7
click at [618, 239] on div at bounding box center [600, 240] width 57 height 18
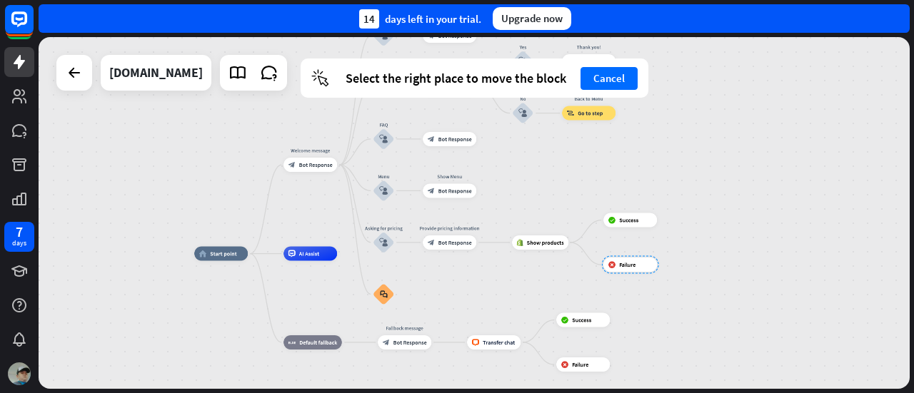
drag, startPoint x: 576, startPoint y: 236, endPoint x: 607, endPoint y: 261, distance: 40.1
click at [607, 261] on div at bounding box center [630, 265] width 57 height 18
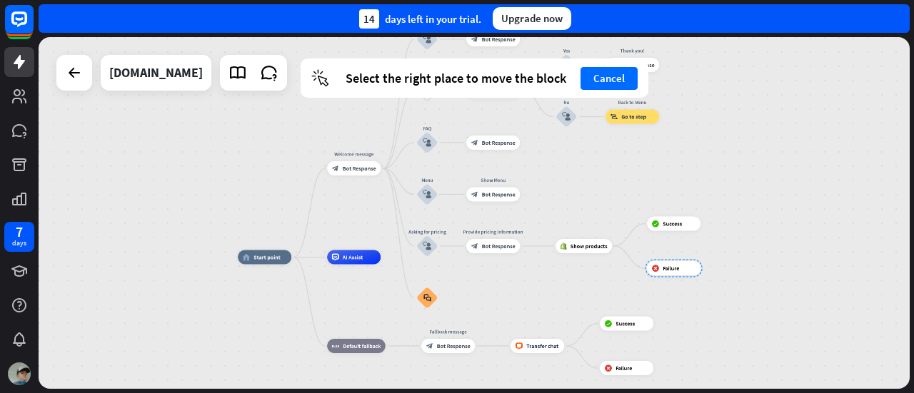
drag, startPoint x: 607, startPoint y: 261, endPoint x: 508, endPoint y: 268, distance: 98.8
click at [646, 268] on div at bounding box center [674, 269] width 57 height 18
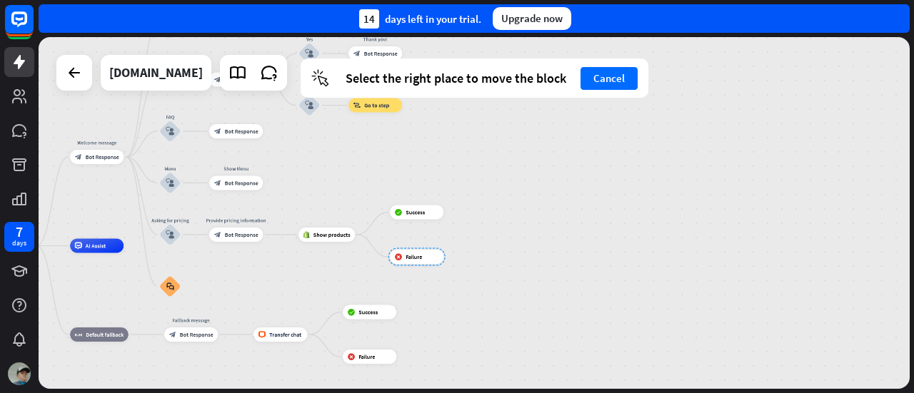
drag, startPoint x: 519, startPoint y: 272, endPoint x: 404, endPoint y: 258, distance: 115.9
click at [404, 258] on div at bounding box center [416, 258] width 57 height 18
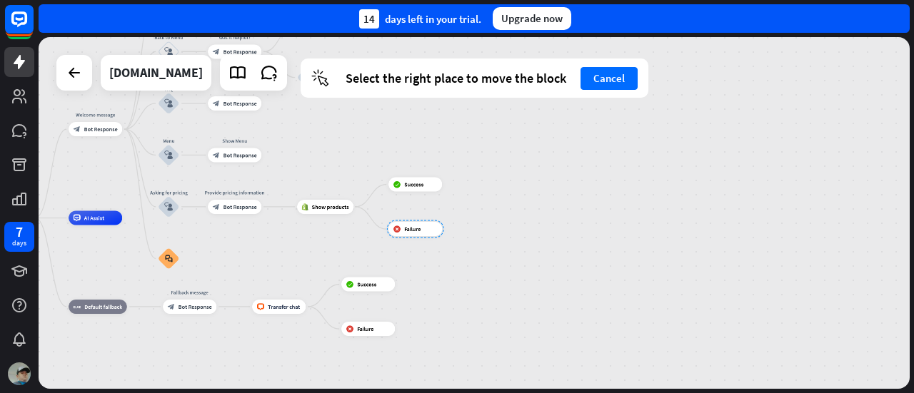
drag, startPoint x: 404, startPoint y: 258, endPoint x: 404, endPoint y: 216, distance: 41.4
click at [404, 221] on div at bounding box center [415, 230] width 57 height 18
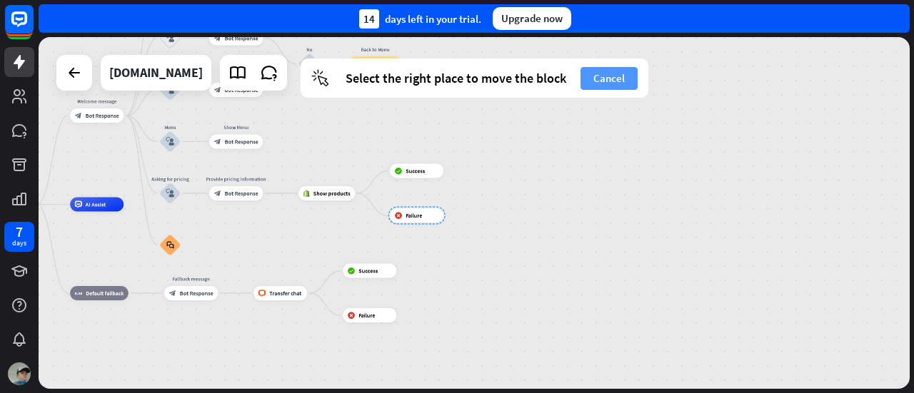
click at [583, 81] on button "Cancel" at bounding box center [609, 78] width 57 height 23
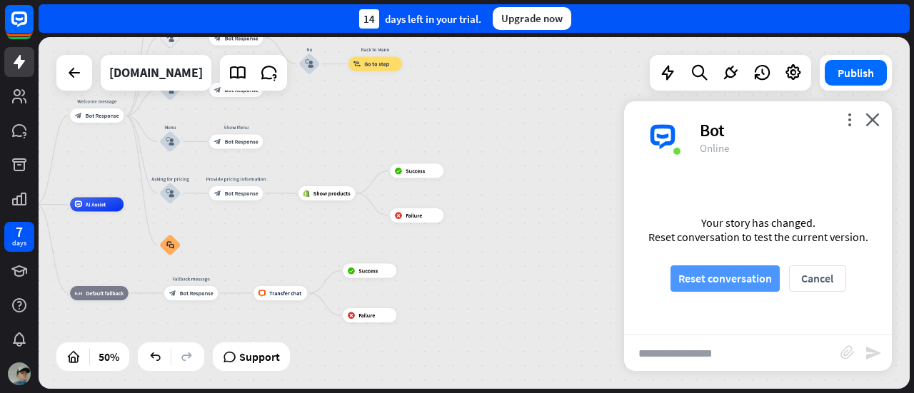
click at [713, 288] on button "Reset conversation" at bounding box center [725, 279] width 109 height 26
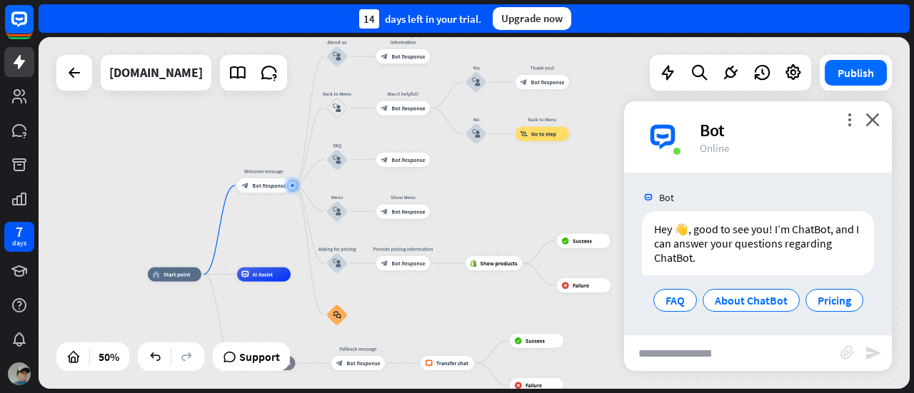
scroll to position [4, 0]
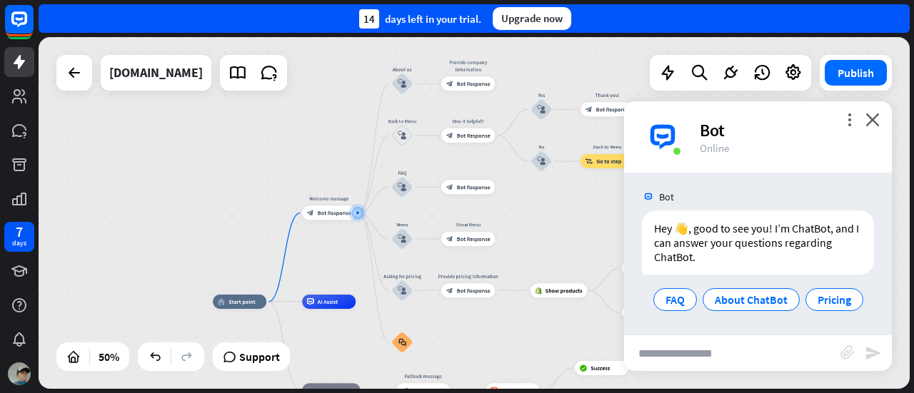
click at [687, 356] on input "text" at bounding box center [732, 354] width 216 height 36
type input "**"
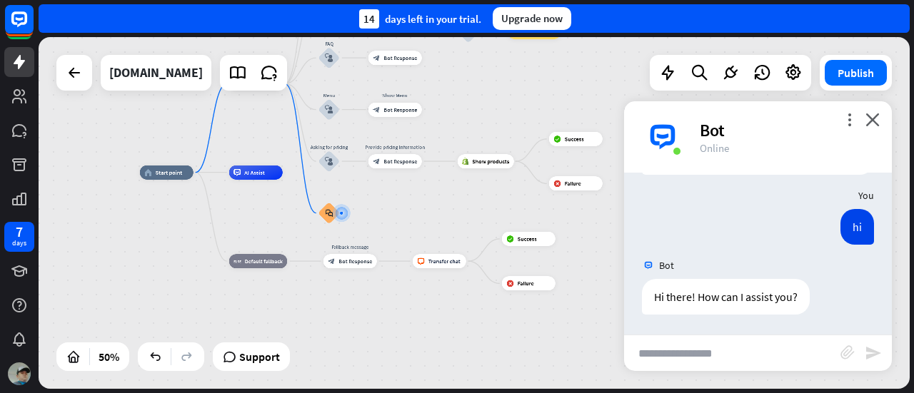
scroll to position [104, 0]
type input "*"
type input "**********"
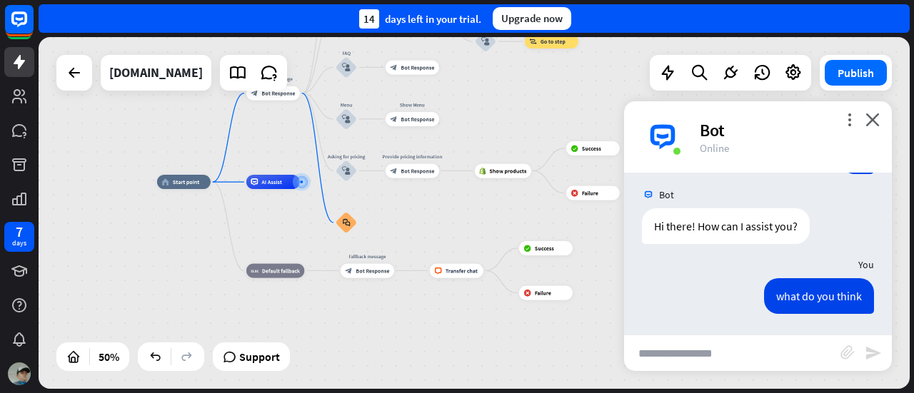
scroll to position [751, 0]
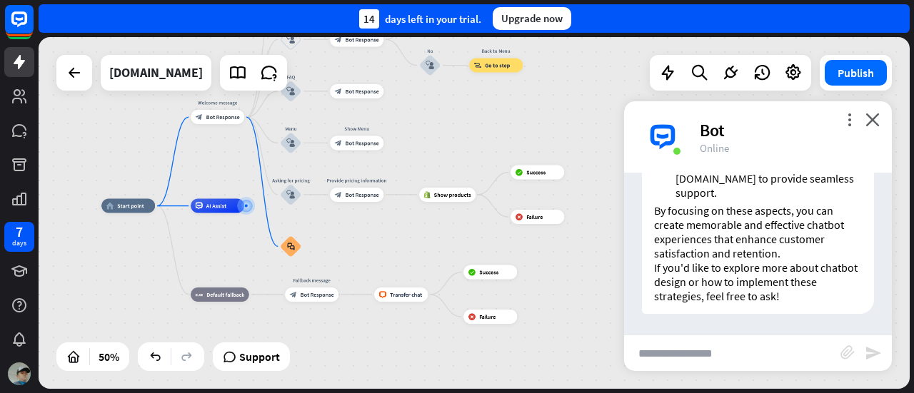
drag, startPoint x: 470, startPoint y: 248, endPoint x: 328, endPoint y: 242, distance: 141.5
click at [328, 242] on div "home_2 Start point Welcome message block_bot_response Bot Response About us blo…" at bounding box center [319, 294] width 436 height 176
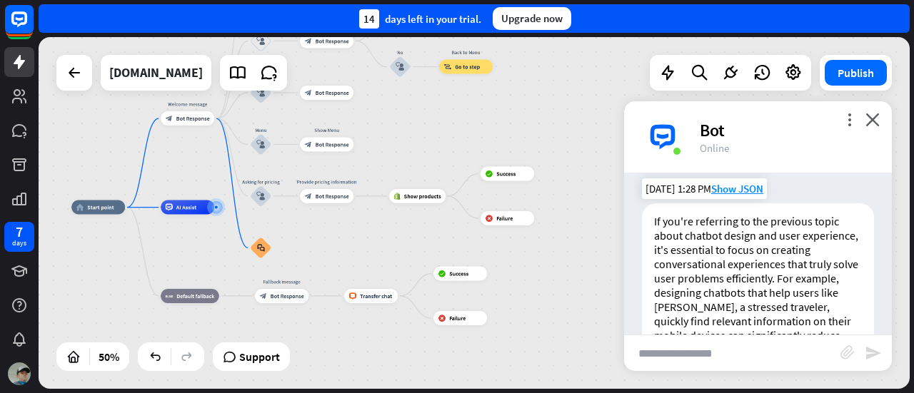
scroll to position [318, 0]
click at [189, 208] on span "AI Assist" at bounding box center [186, 207] width 20 height 7
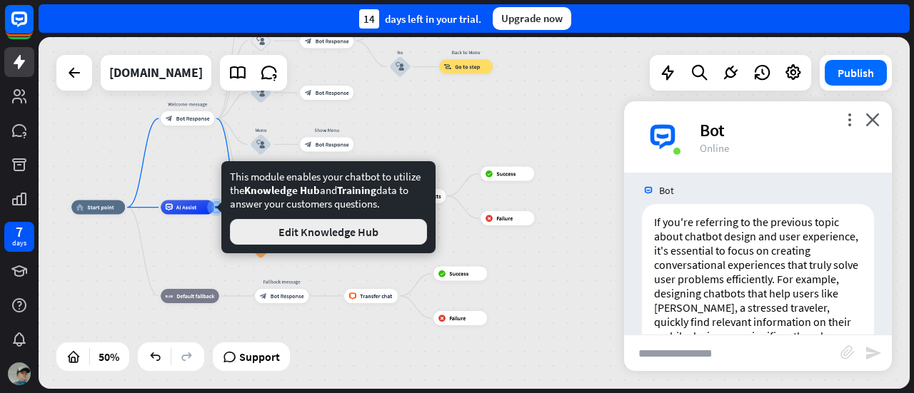
click at [328, 231] on button "Edit Knowledge Hub" at bounding box center [328, 232] width 197 height 26
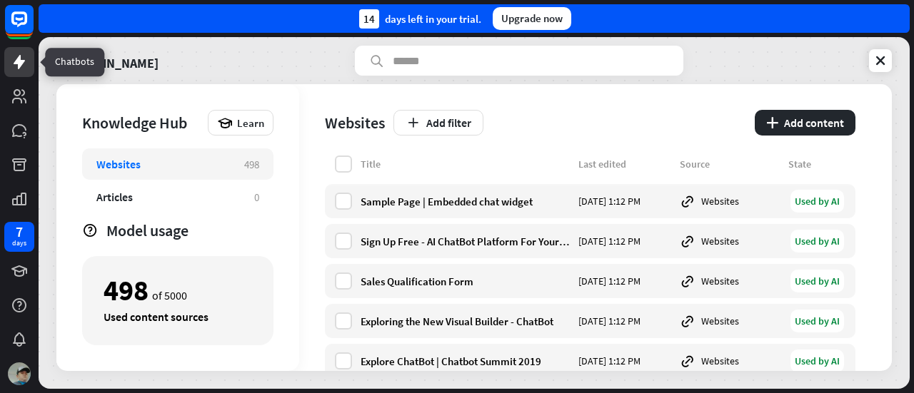
click at [18, 52] on link at bounding box center [19, 62] width 30 height 30
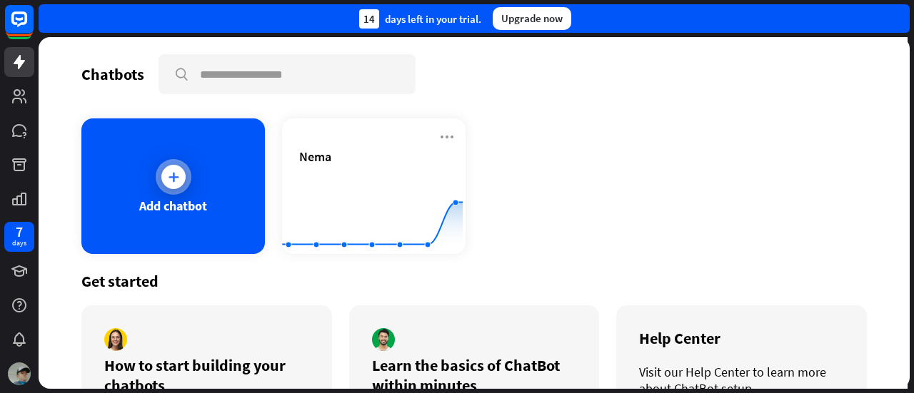
scroll to position [90, 0]
